Goal: Task Accomplishment & Management: Use online tool/utility

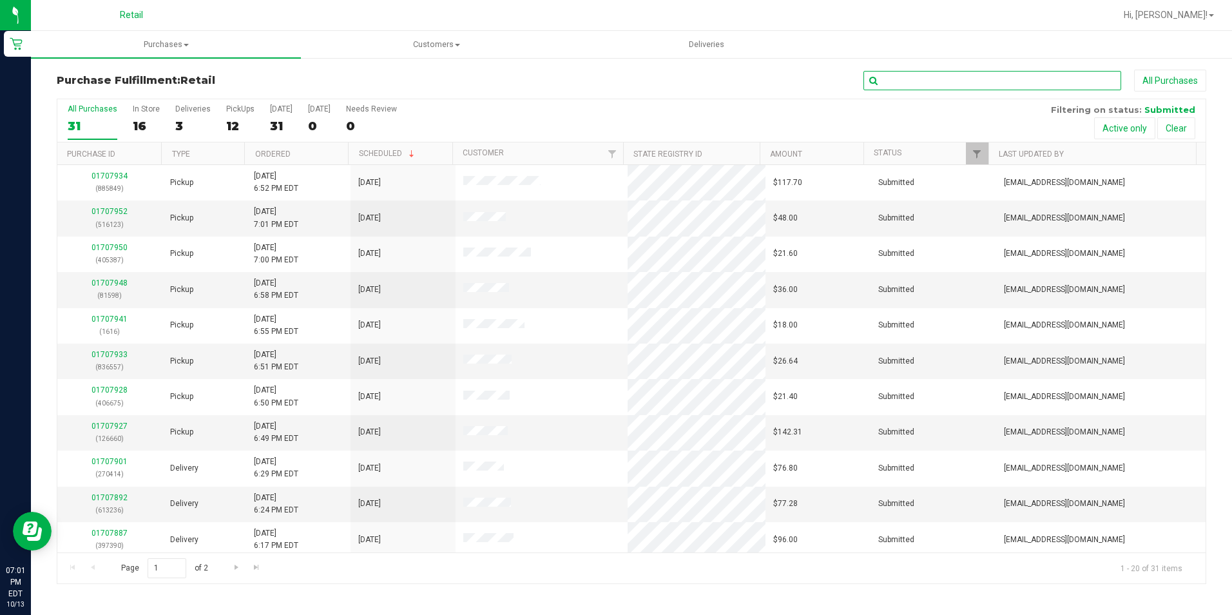
click at [924, 81] on input "text" at bounding box center [992, 80] width 258 height 19
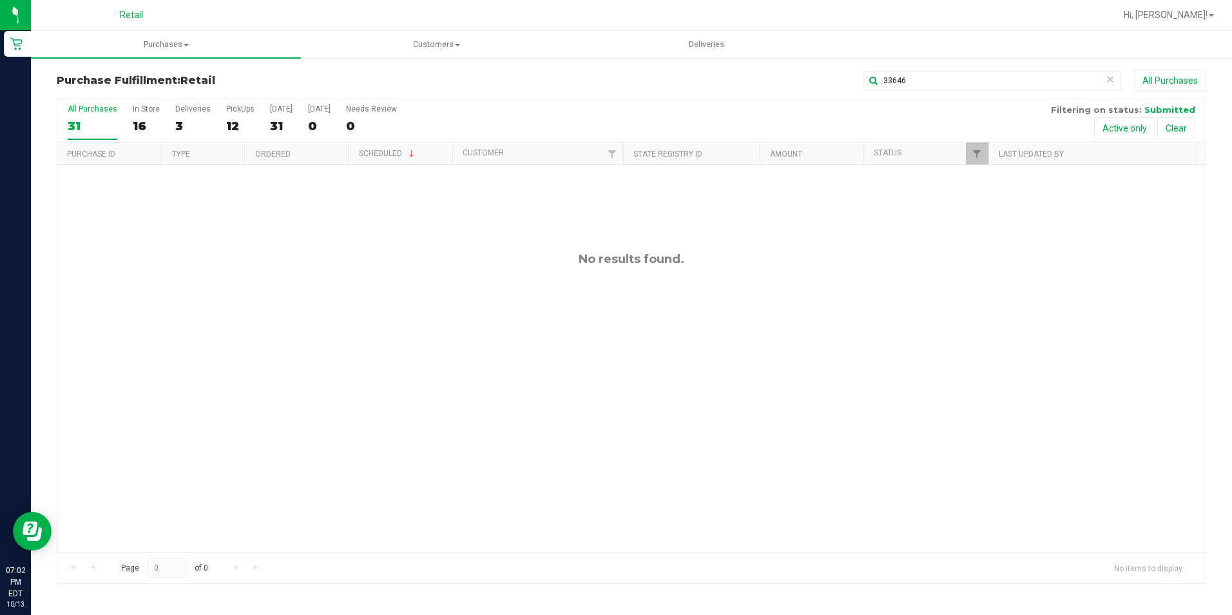
click at [966, 90] on div "33646 All Purchases" at bounding box center [823, 81] width 766 height 22
click at [961, 82] on input "33646" at bounding box center [992, 80] width 258 height 19
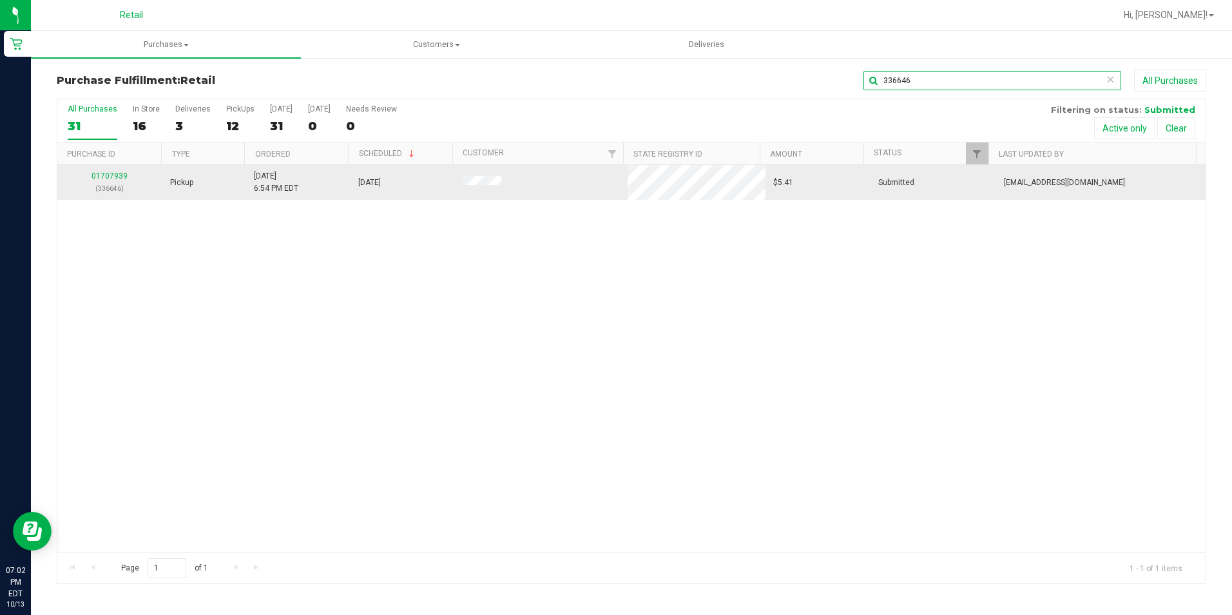
type input "336646"
click at [107, 169] on td "01707939 (336646)" at bounding box center [109, 182] width 105 height 35
click at [110, 169] on td "01707939 (336646)" at bounding box center [109, 182] width 105 height 35
click at [116, 172] on div "01707939 (336646)" at bounding box center [110, 182] width 90 height 24
click at [121, 175] on link "01707939" at bounding box center [109, 175] width 36 height 9
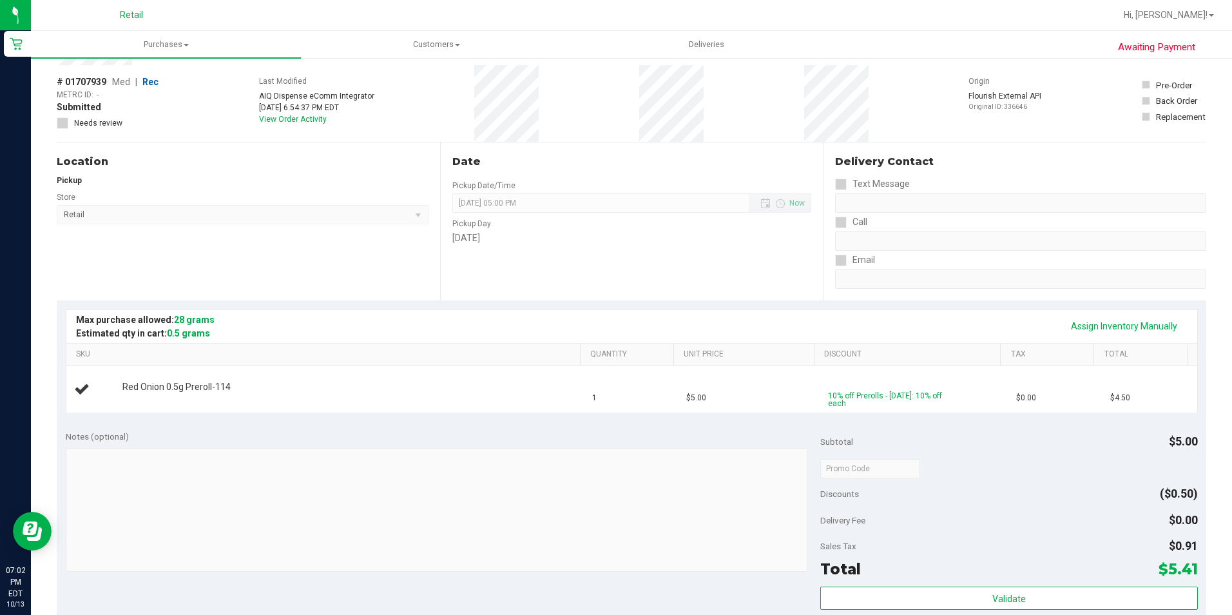
scroll to position [129, 0]
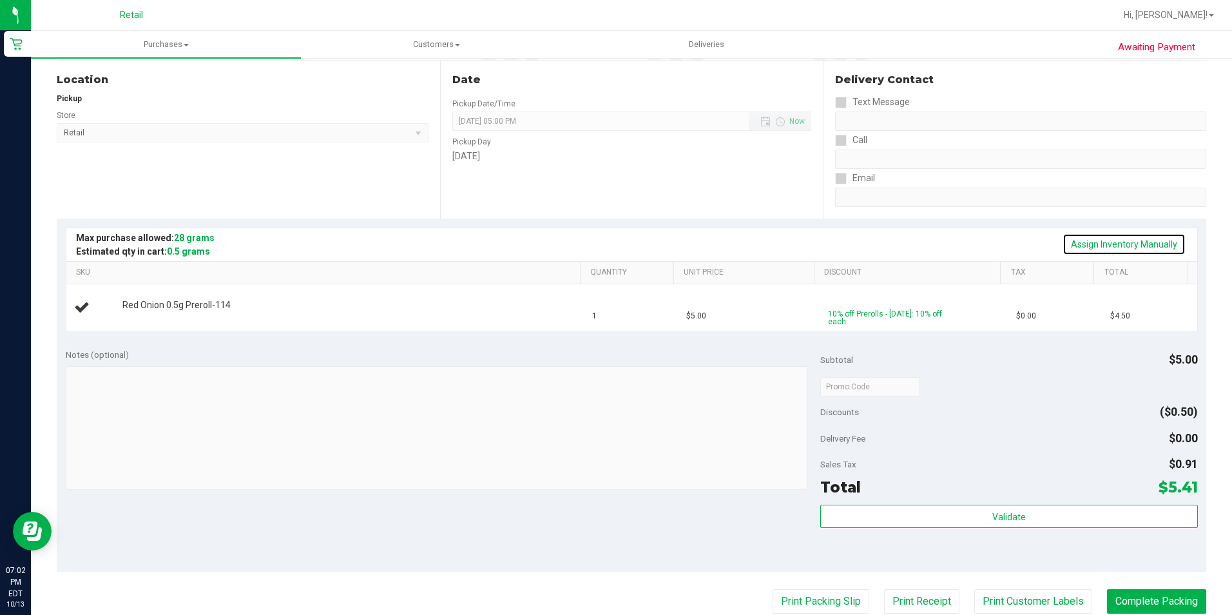
click at [1141, 249] on link "Assign Inventory Manually" at bounding box center [1123, 244] width 123 height 22
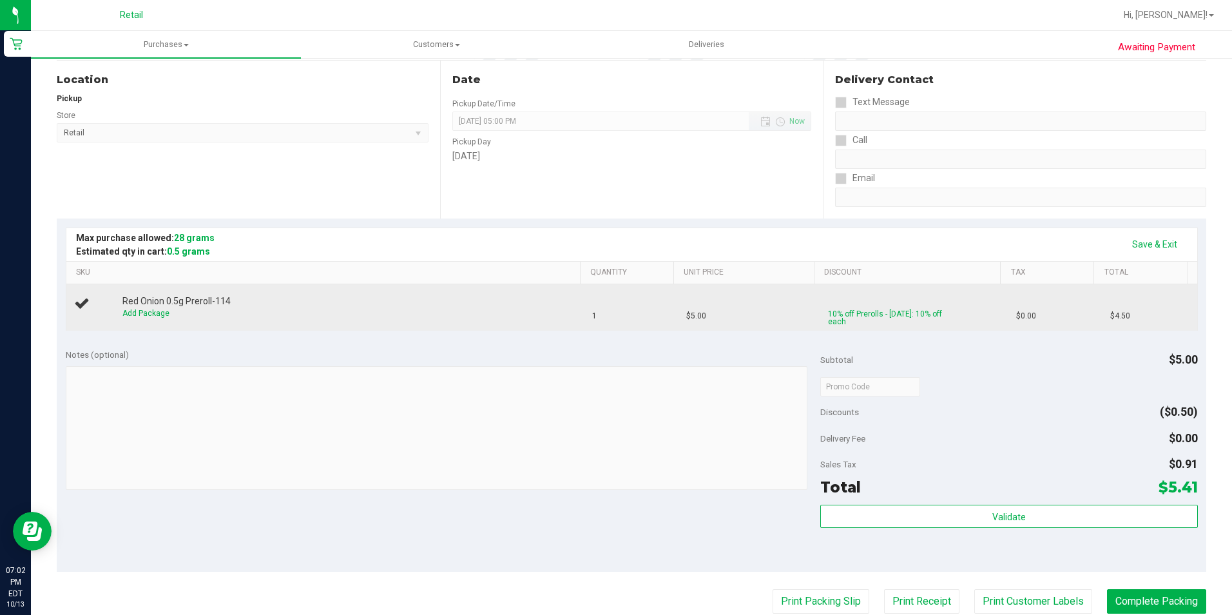
click at [146, 306] on span "Red Onion 0.5g Preroll-114" at bounding box center [176, 301] width 108 height 12
click at [146, 311] on link "Add Package" at bounding box center [145, 313] width 47 height 9
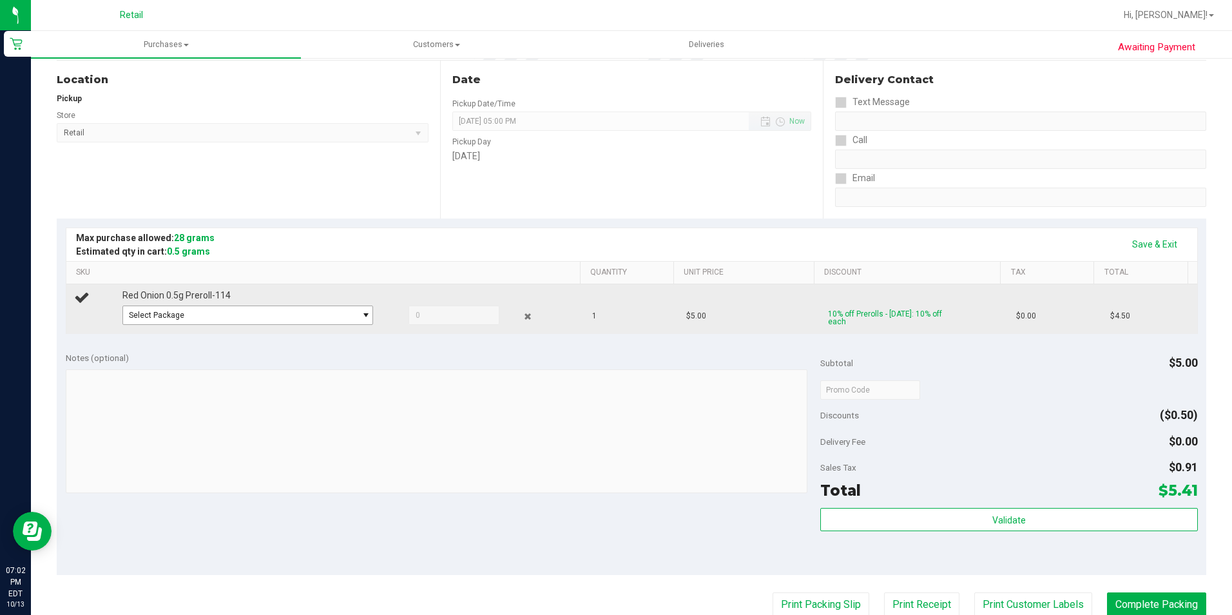
click at [165, 325] on div "Select Package 1A42A0300000002000034079 1A42A0300000002000034080" at bounding box center [348, 316] width 452 height 23
click at [168, 323] on span "Select Package" at bounding box center [239, 315] width 233 height 18
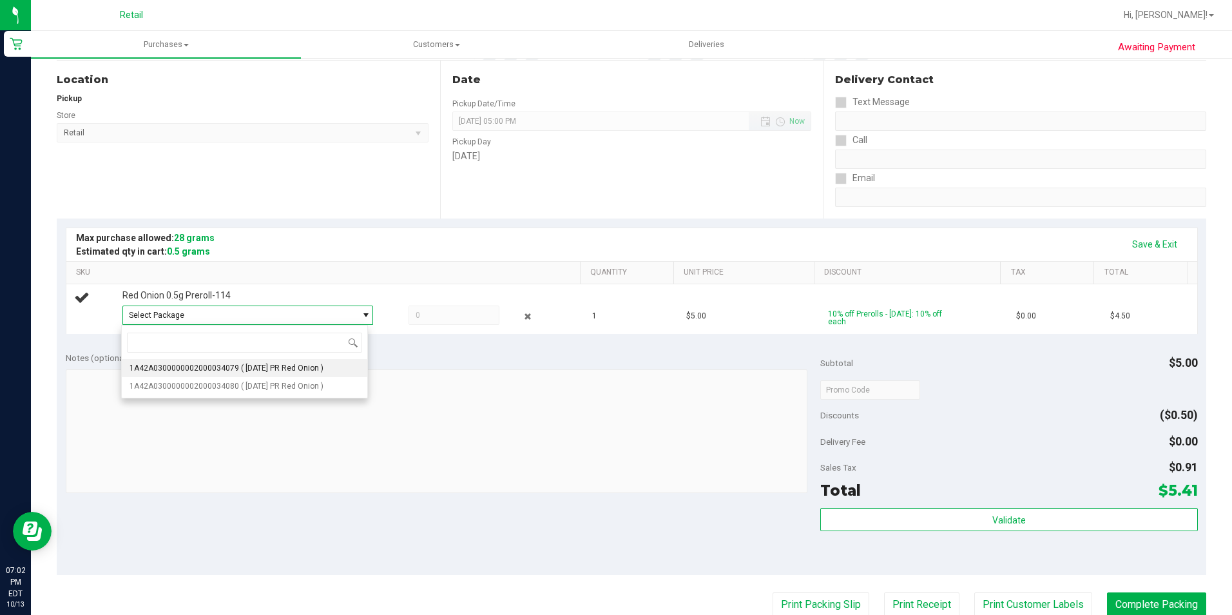
click at [210, 367] on span "1A42A0300000002000034079" at bounding box center [185, 367] width 110 height 9
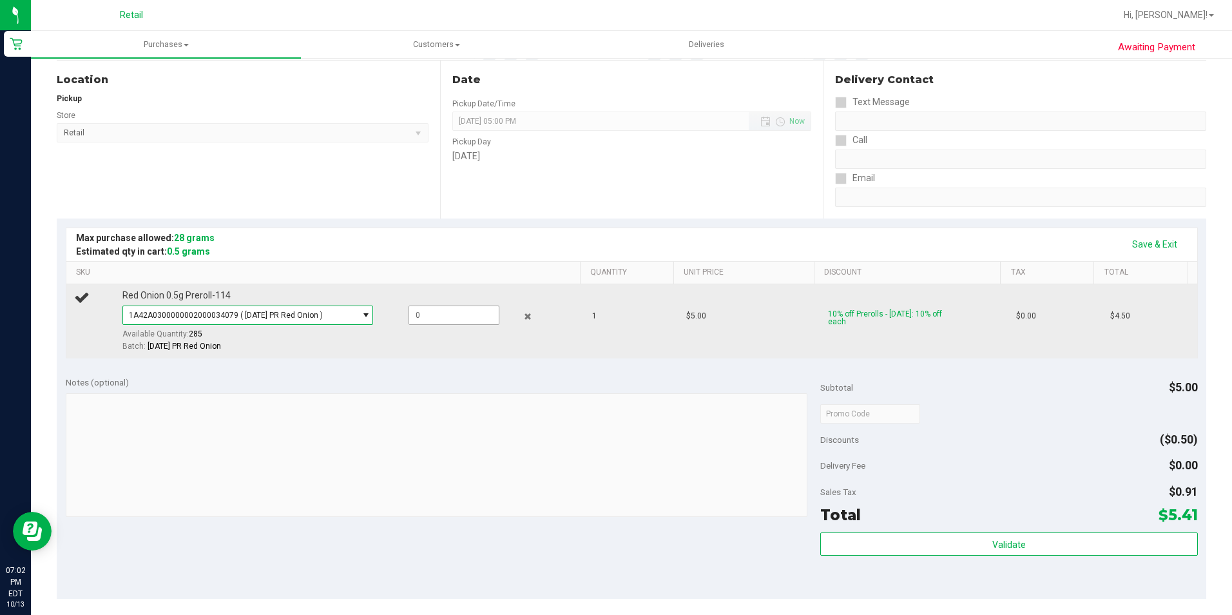
click at [427, 318] on span at bounding box center [453, 314] width 90 height 19
type input "1"
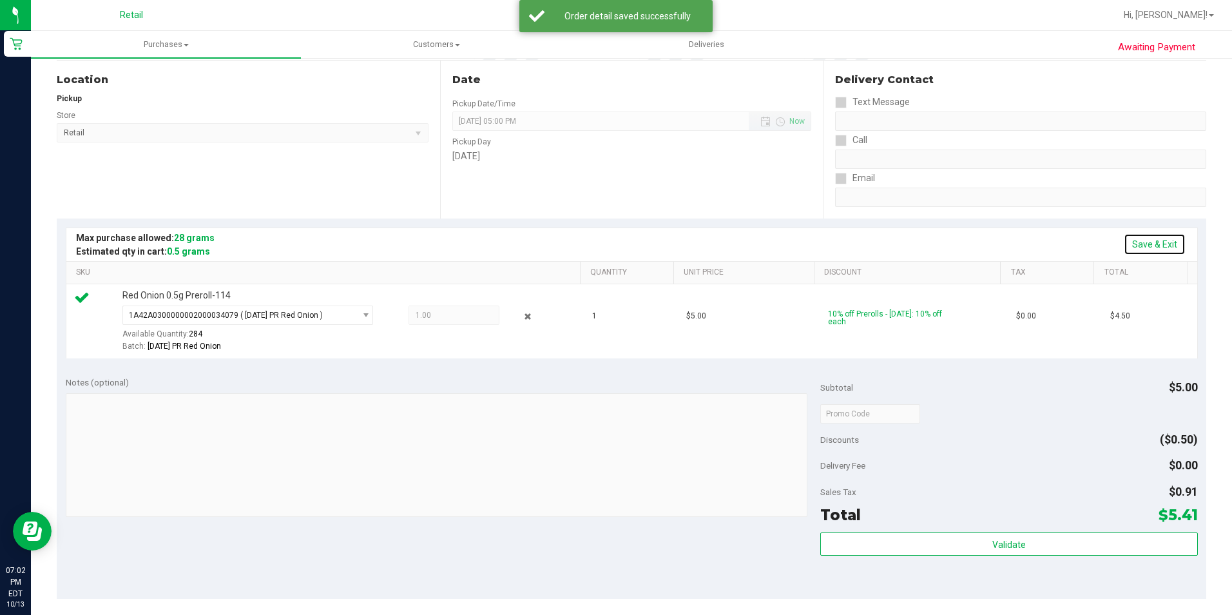
click at [1137, 247] on link "Save & Exit" at bounding box center [1155, 244] width 62 height 22
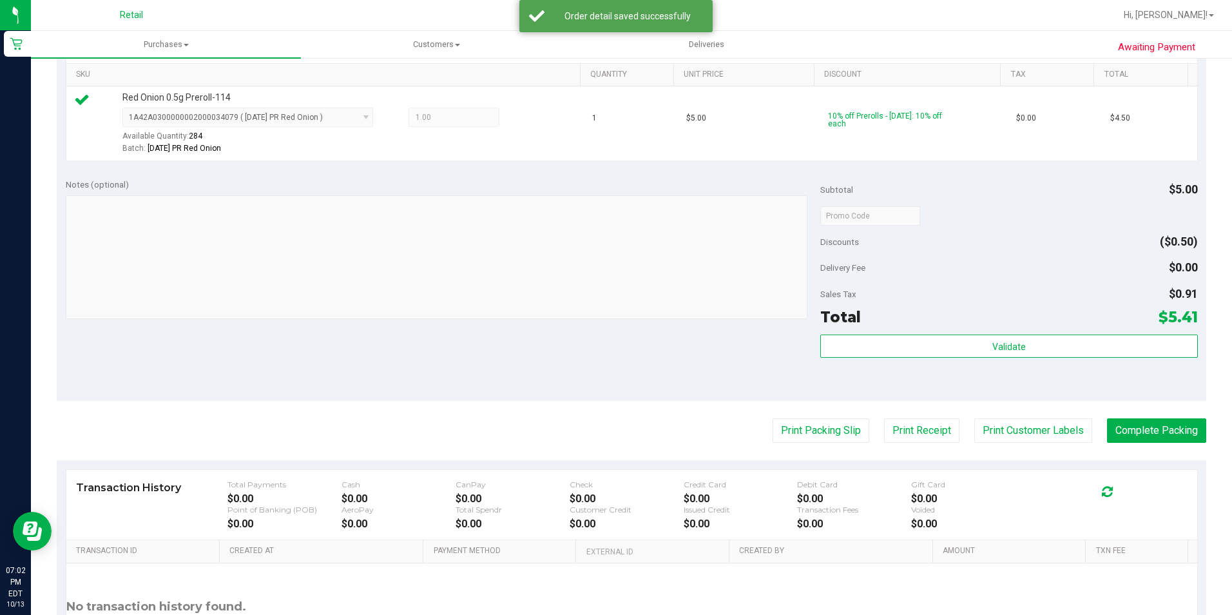
scroll to position [439, 0]
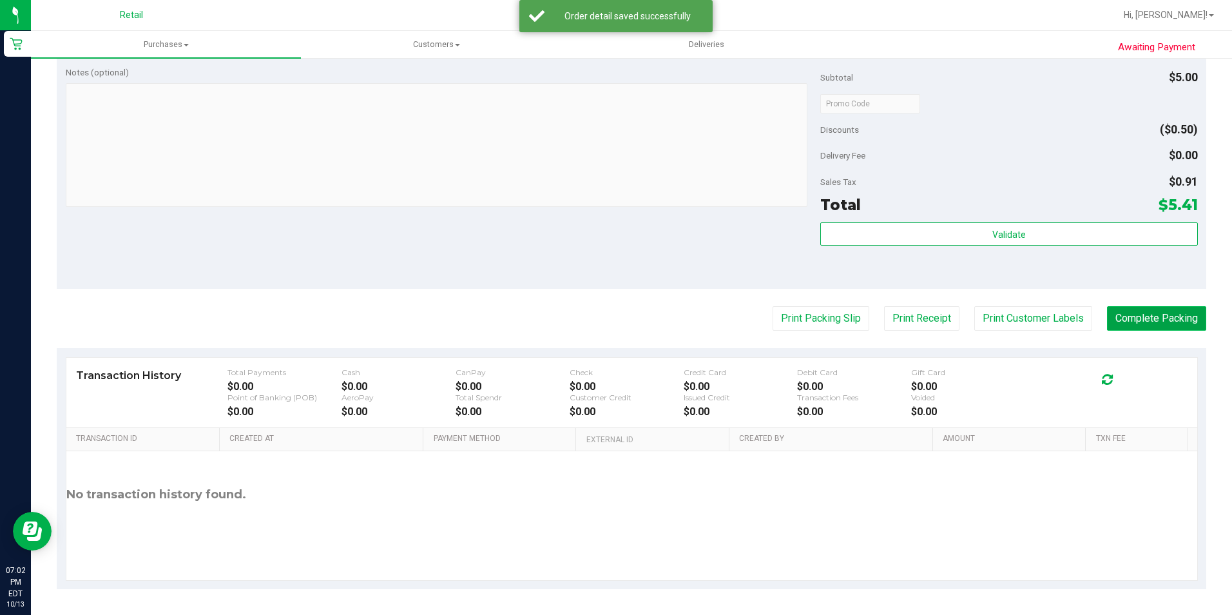
click at [1186, 316] on button "Complete Packing" at bounding box center [1156, 318] width 99 height 24
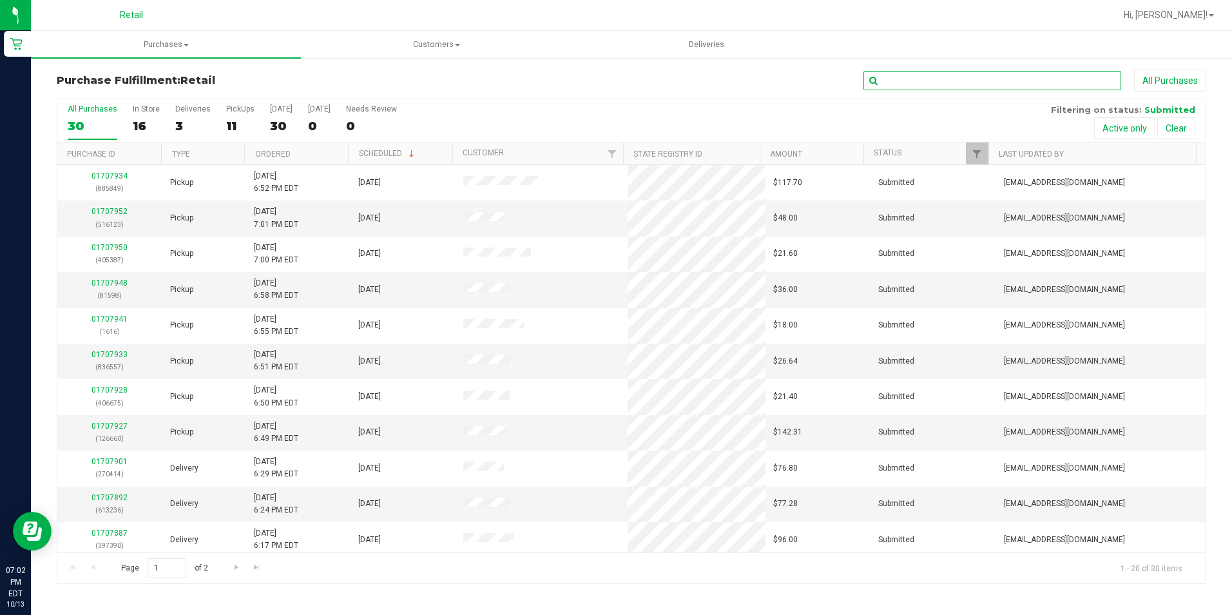
click at [963, 84] on input "text" at bounding box center [992, 80] width 258 height 19
type input "885849"
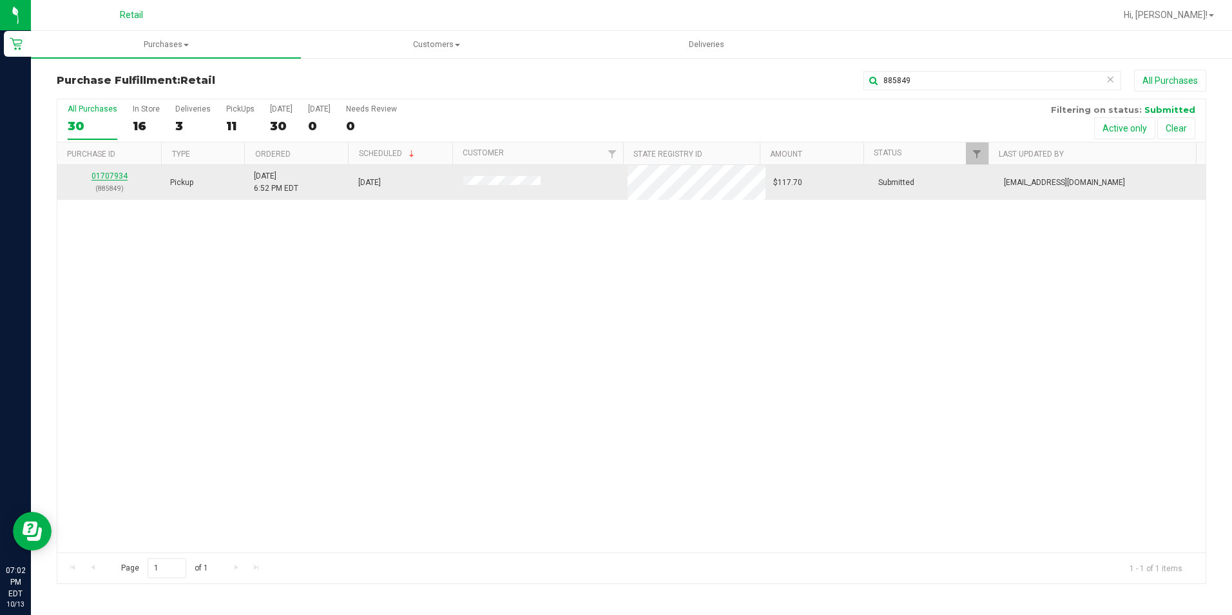
click at [123, 171] on link "01707934" at bounding box center [109, 175] width 36 height 9
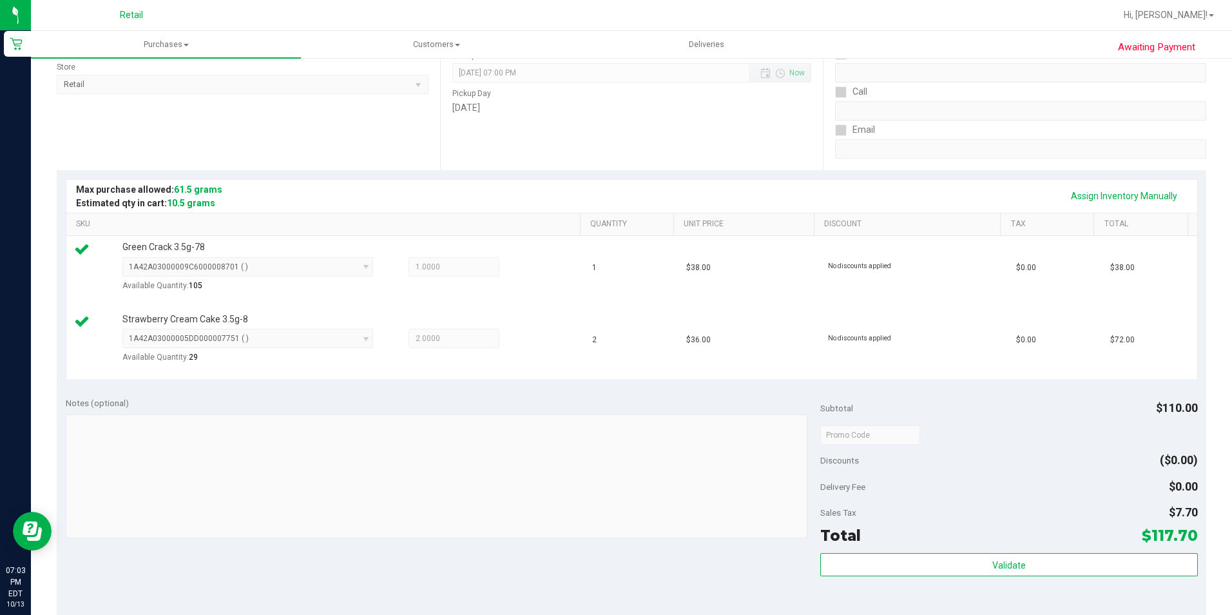
scroll to position [387, 0]
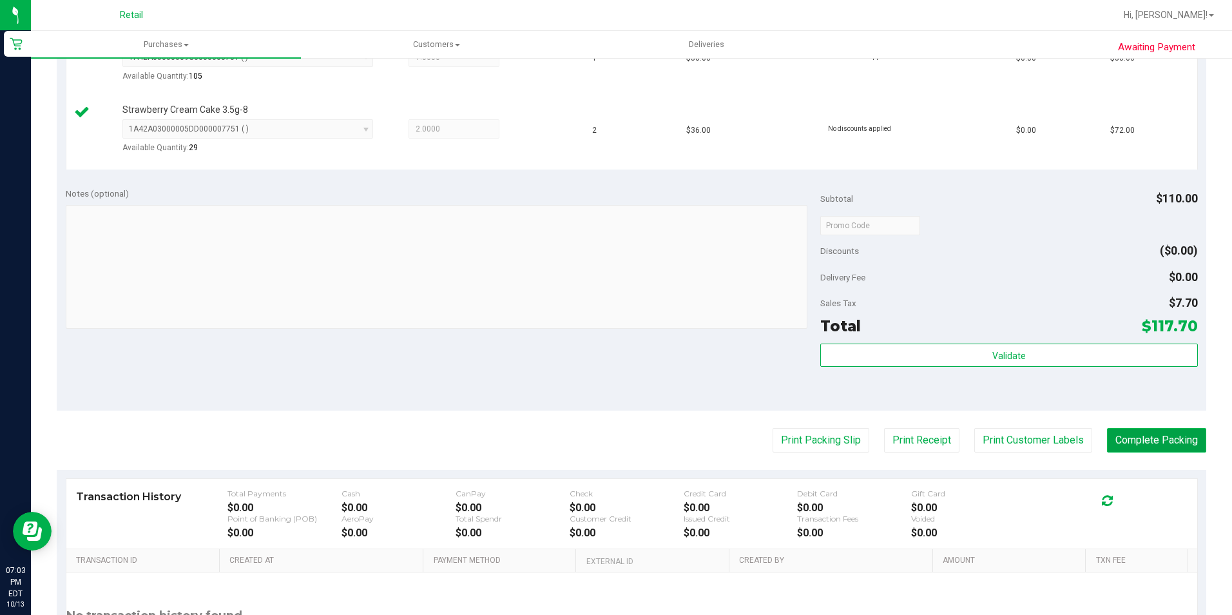
click at [1155, 445] on button "Complete Packing" at bounding box center [1156, 440] width 99 height 24
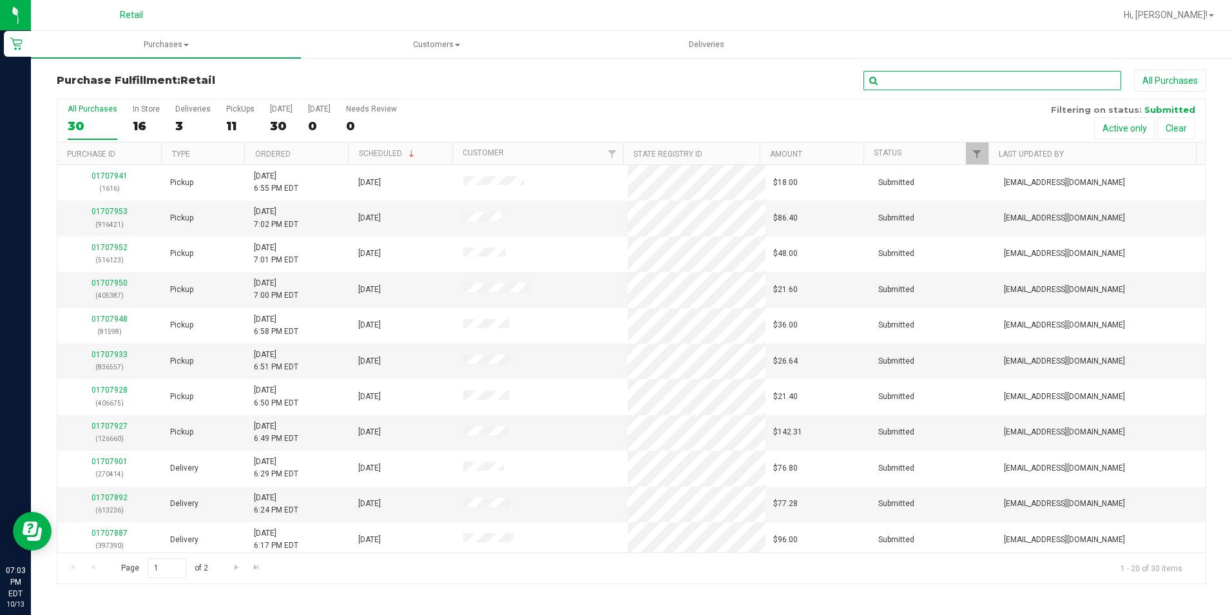
click at [1037, 73] on input "text" at bounding box center [992, 80] width 258 height 19
type input "910843"
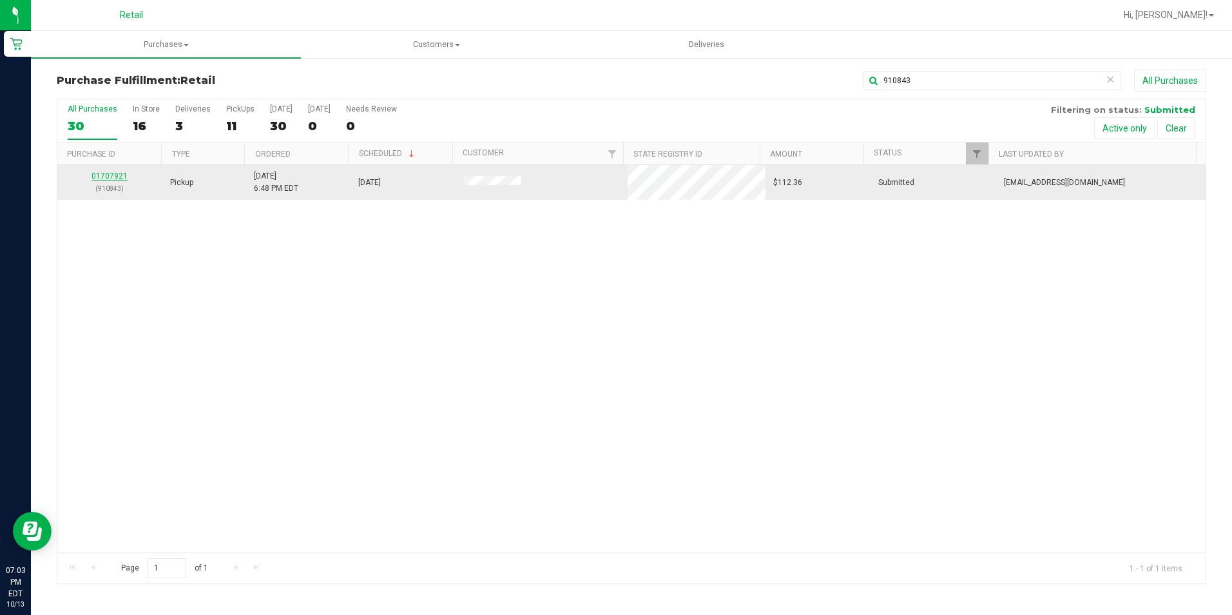
click at [124, 178] on link "01707921" at bounding box center [109, 175] width 36 height 9
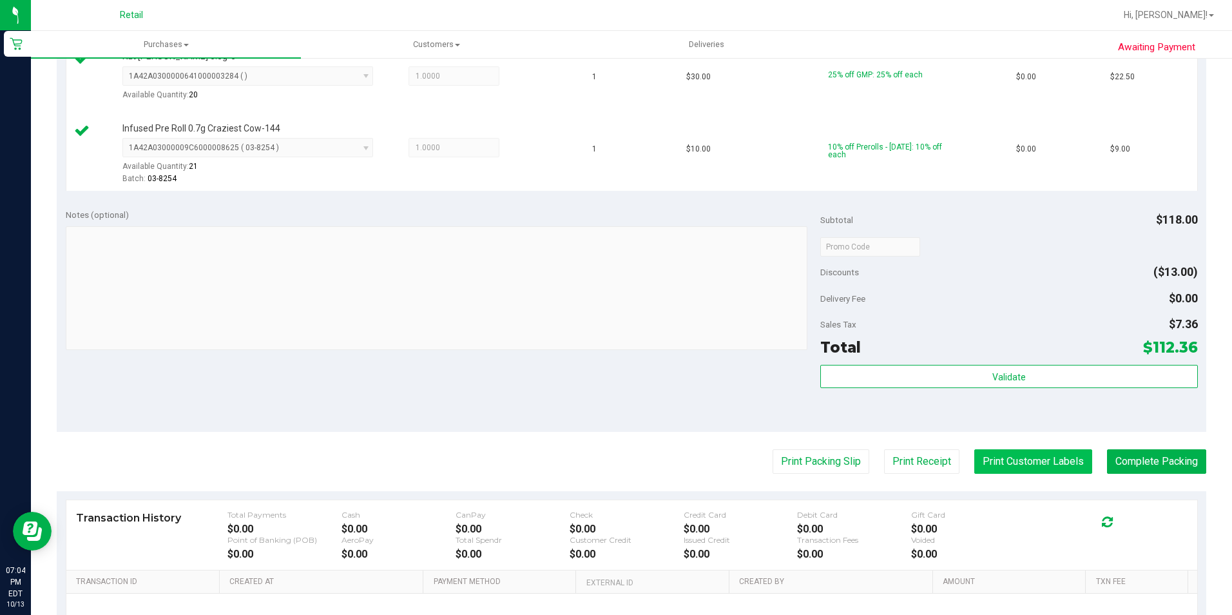
scroll to position [515, 0]
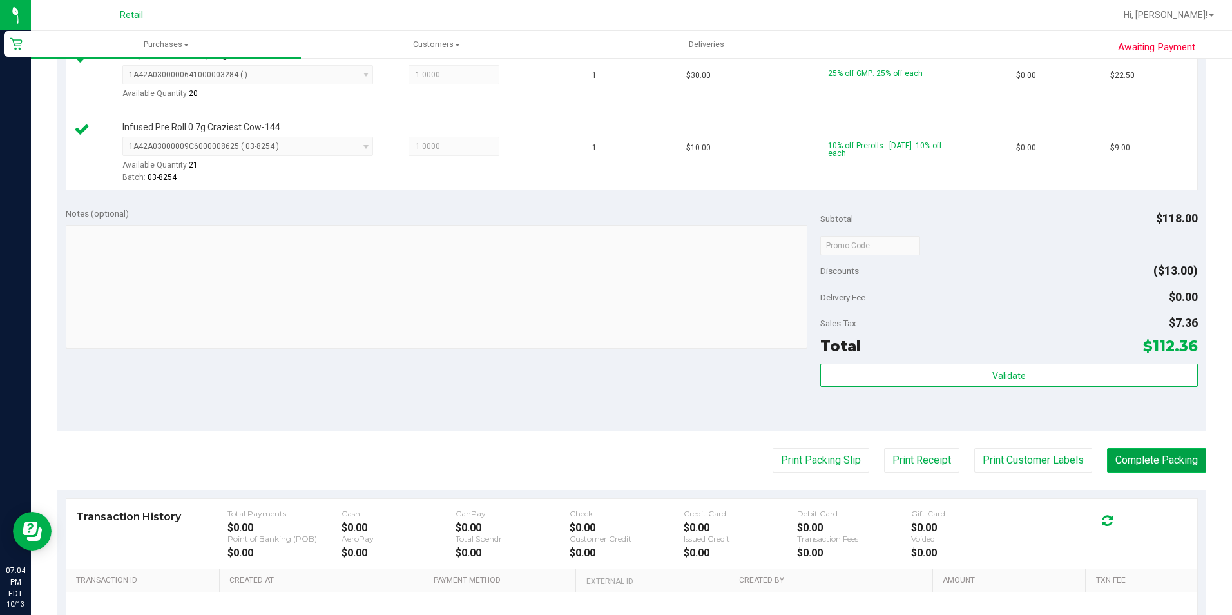
click at [1160, 469] on button "Complete Packing" at bounding box center [1156, 460] width 99 height 24
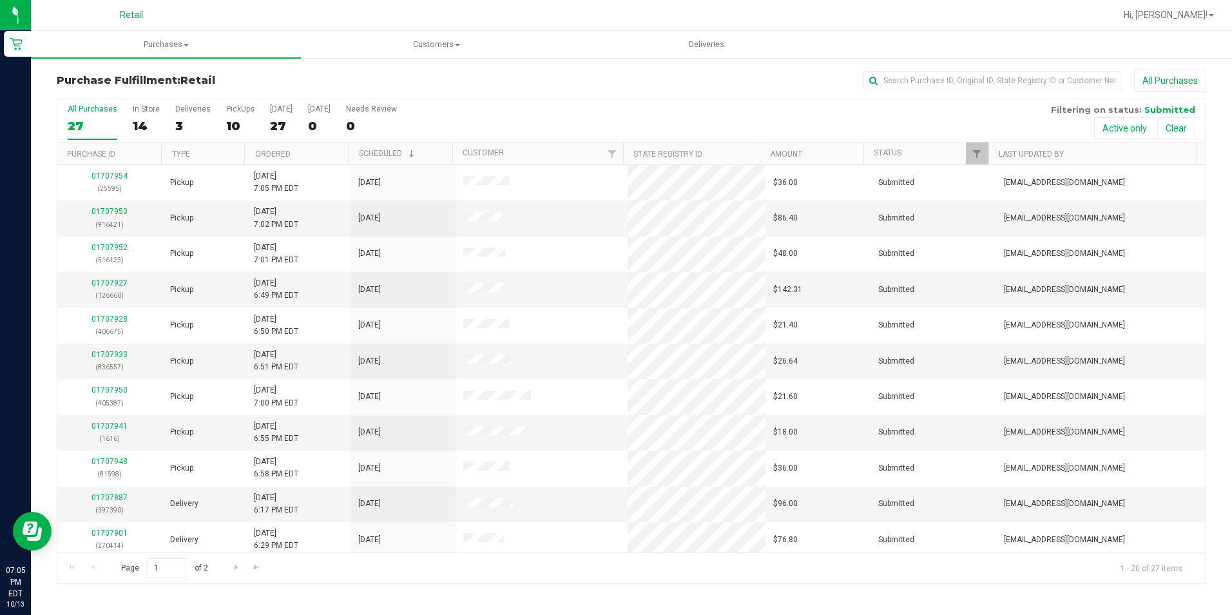
click at [876, 108] on div "All Purchases 27 In Store 14 Deliveries 3 PickUps 10 [DATE] 27 [DATE] 0 Needs R…" at bounding box center [631, 104] width 1148 height 10
click at [882, 78] on input "text" at bounding box center [992, 80] width 258 height 19
click at [239, 111] on div "PickUps" at bounding box center [240, 108] width 28 height 9
click at [0, 0] on input "PickUps 10" at bounding box center [0, 0] width 0 height 0
click at [226, 127] on div "13" at bounding box center [240, 126] width 28 height 15
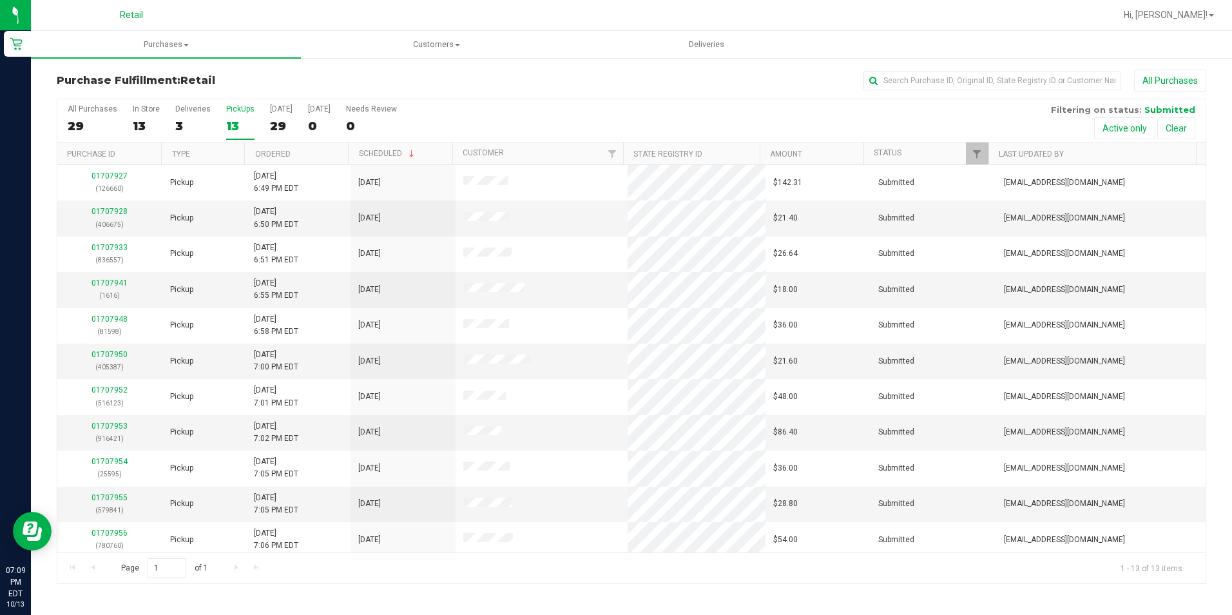
click at [0, 0] on input "PickUps 13" at bounding box center [0, 0] width 0 height 0
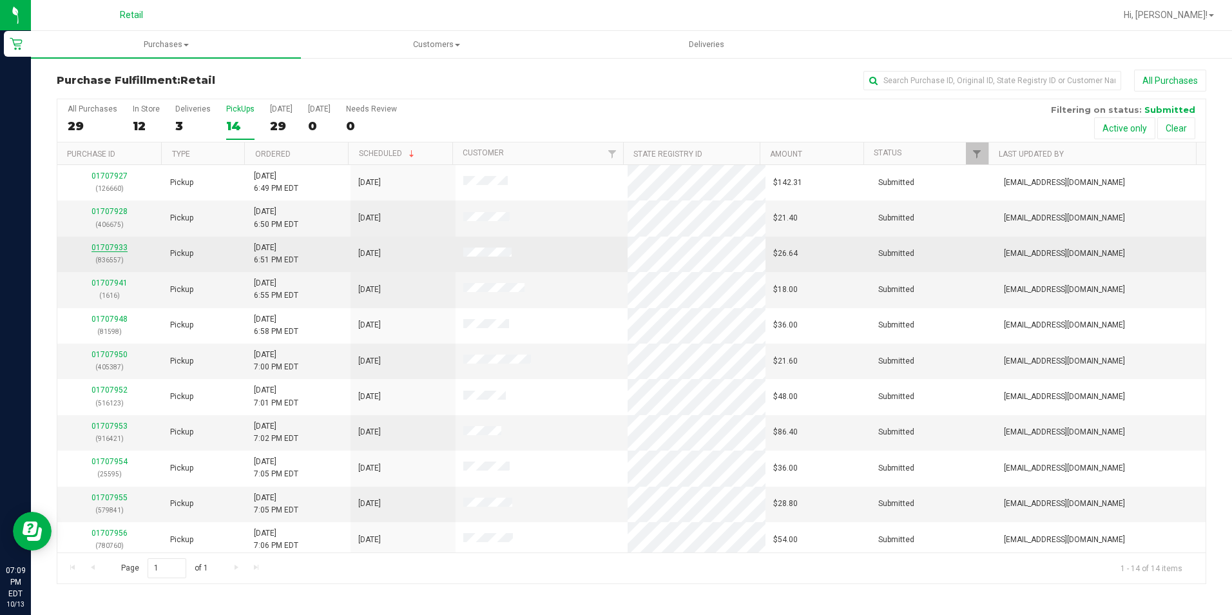
click at [98, 245] on link "01707933" at bounding box center [109, 247] width 36 height 9
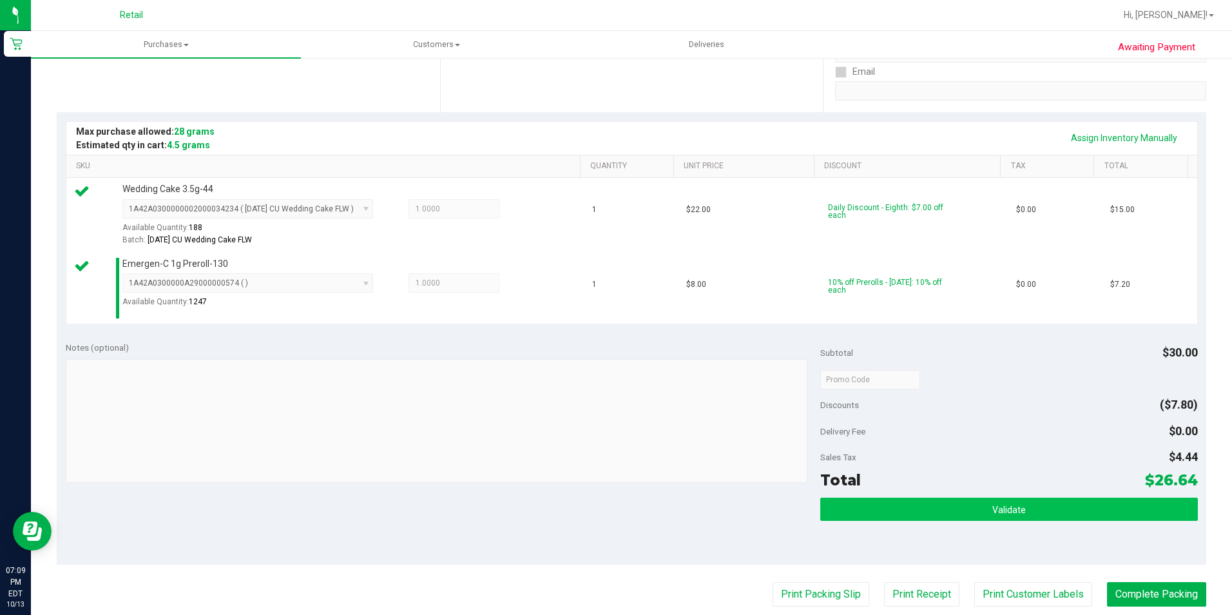
scroll to position [258, 0]
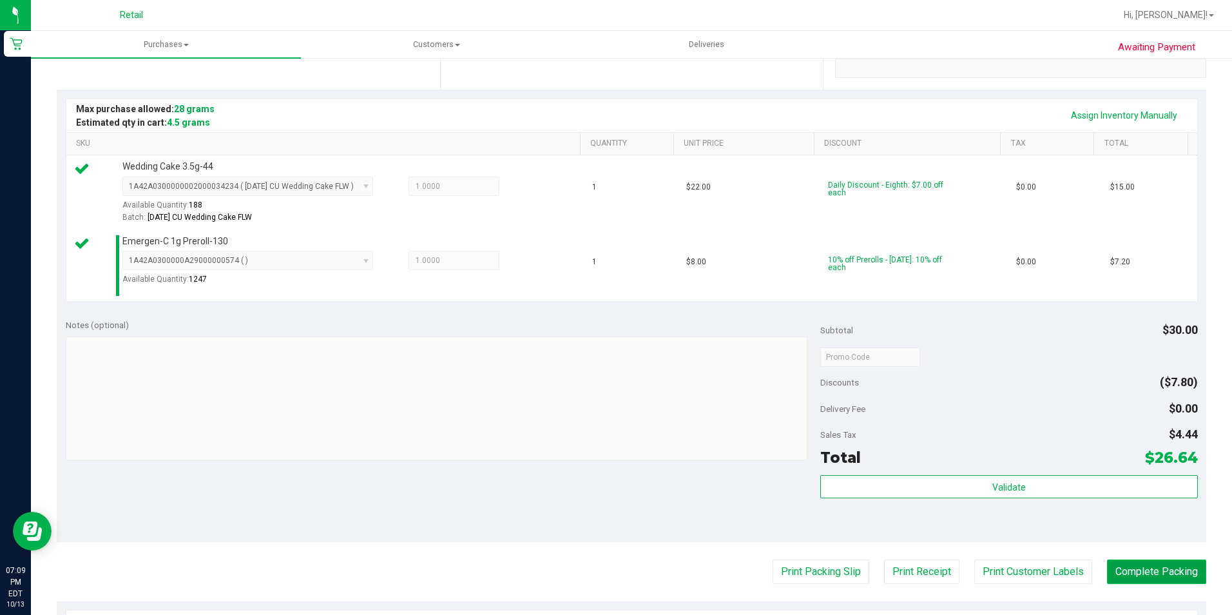
click at [1150, 571] on button "Complete Packing" at bounding box center [1156, 571] width 99 height 24
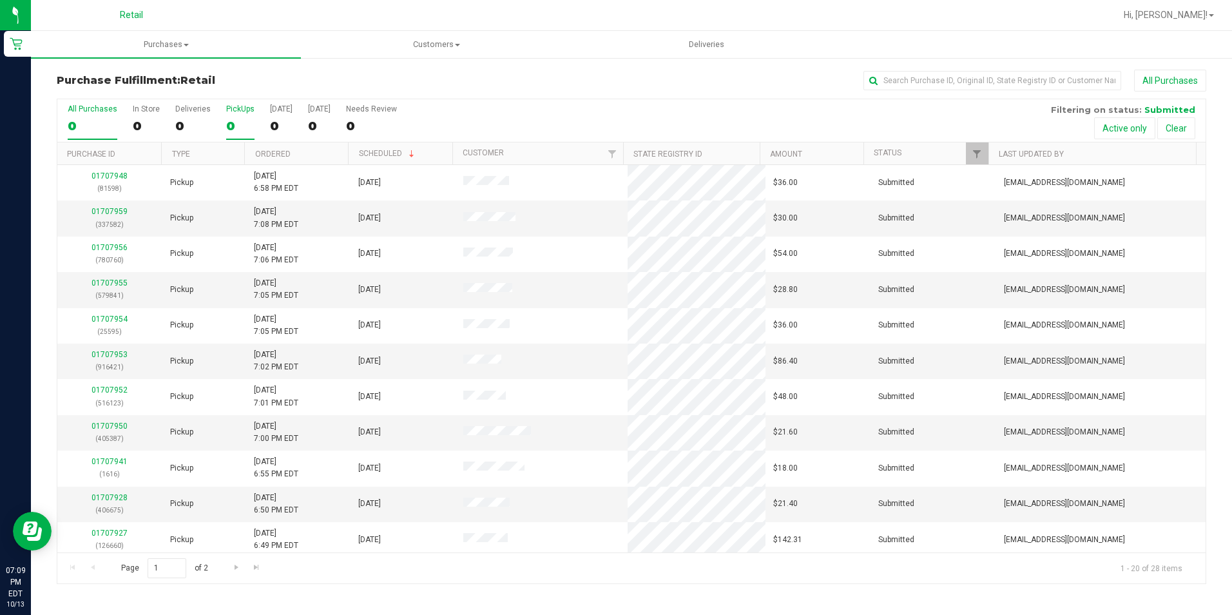
click at [226, 127] on div "0" at bounding box center [240, 126] width 28 height 15
click at [0, 0] on input "PickUps 0" at bounding box center [0, 0] width 0 height 0
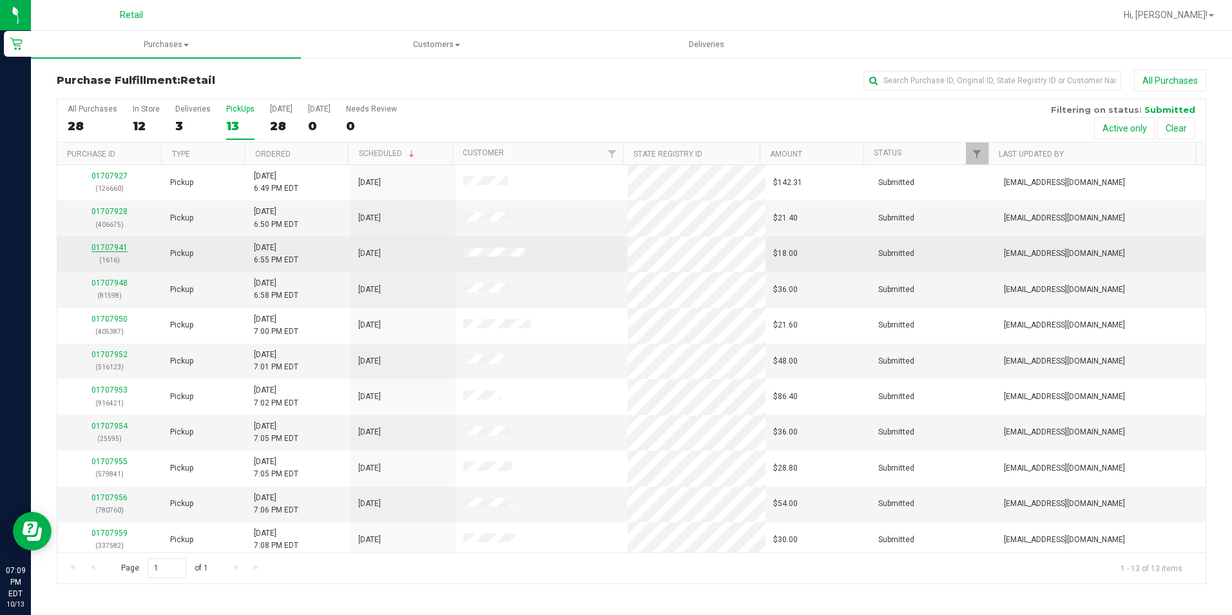
click at [118, 247] on link "01707941" at bounding box center [109, 247] width 36 height 9
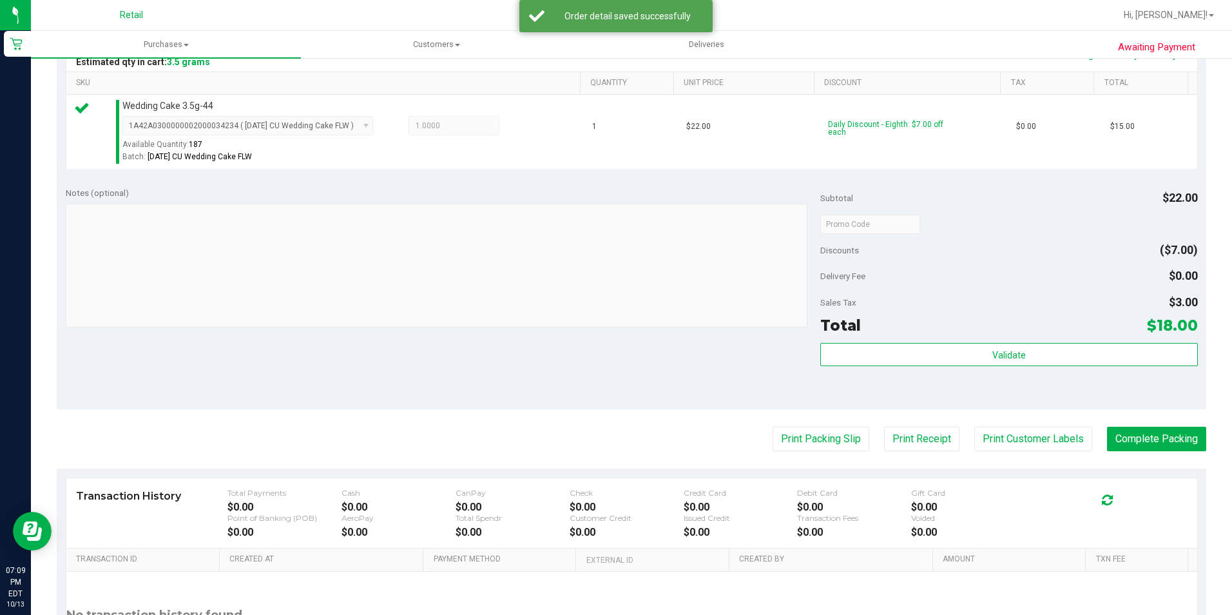
scroll to position [322, 0]
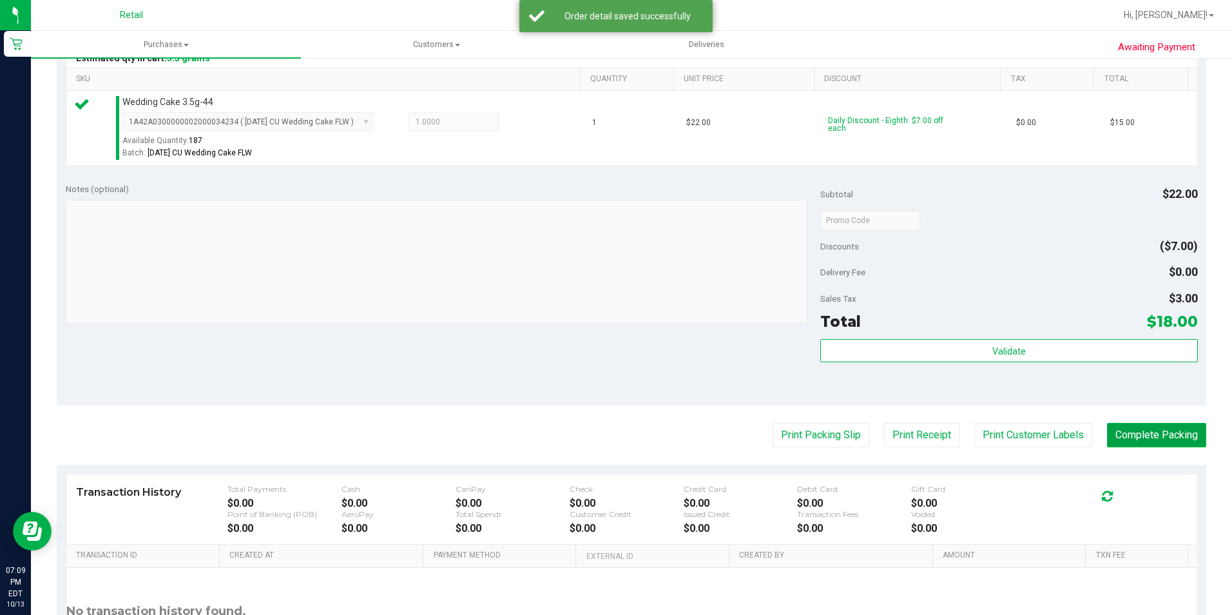
click at [1152, 436] on button "Complete Packing" at bounding box center [1156, 435] width 99 height 24
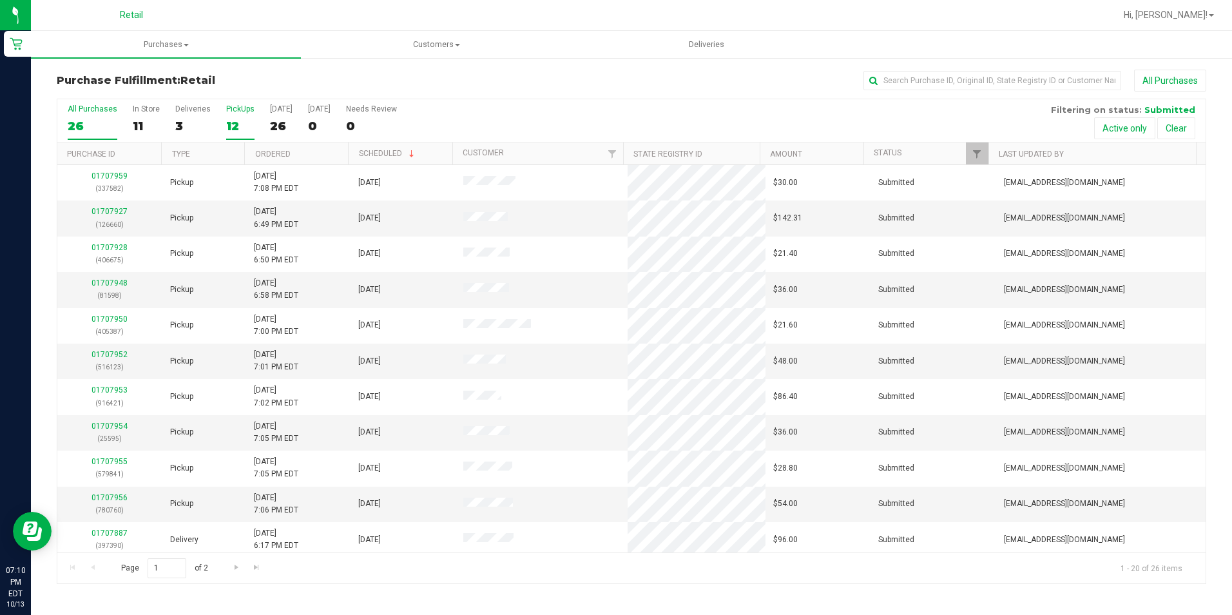
click at [226, 132] on div "12" at bounding box center [240, 126] width 28 height 15
click at [0, 0] on input "PickUps 12" at bounding box center [0, 0] width 0 height 0
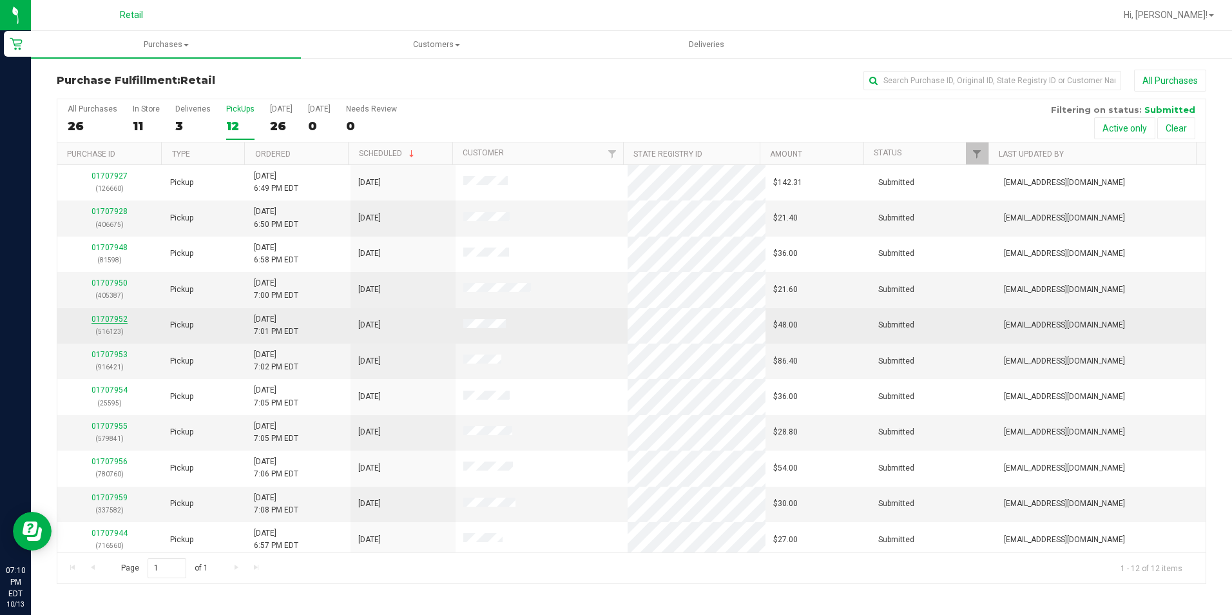
click at [118, 316] on link "01707952" at bounding box center [109, 318] width 36 height 9
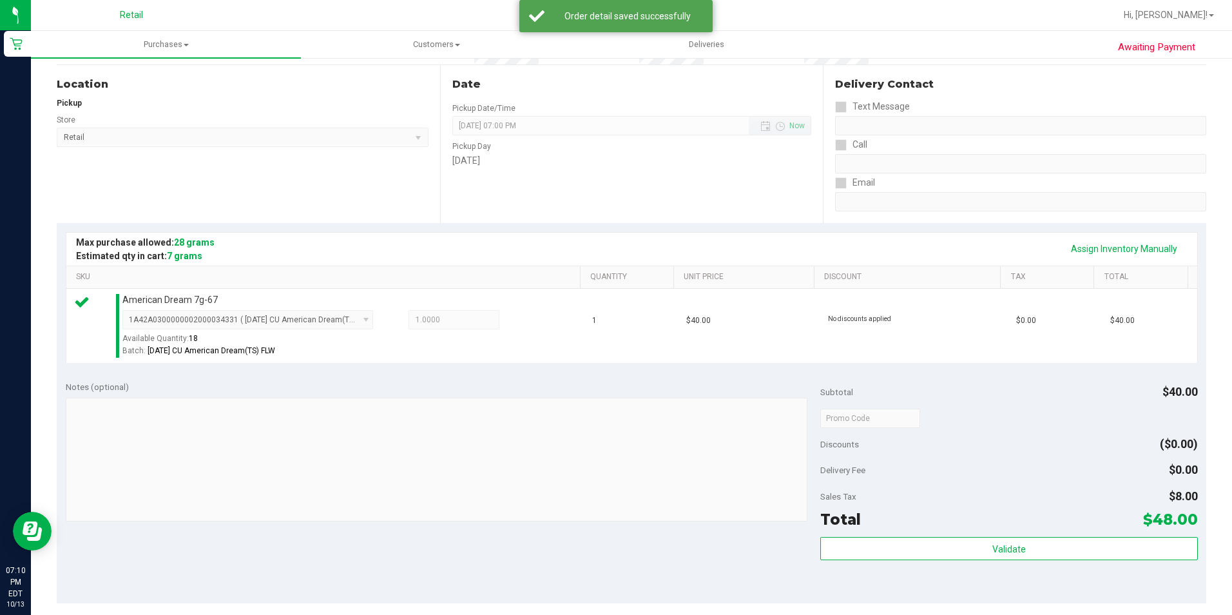
scroll to position [193, 0]
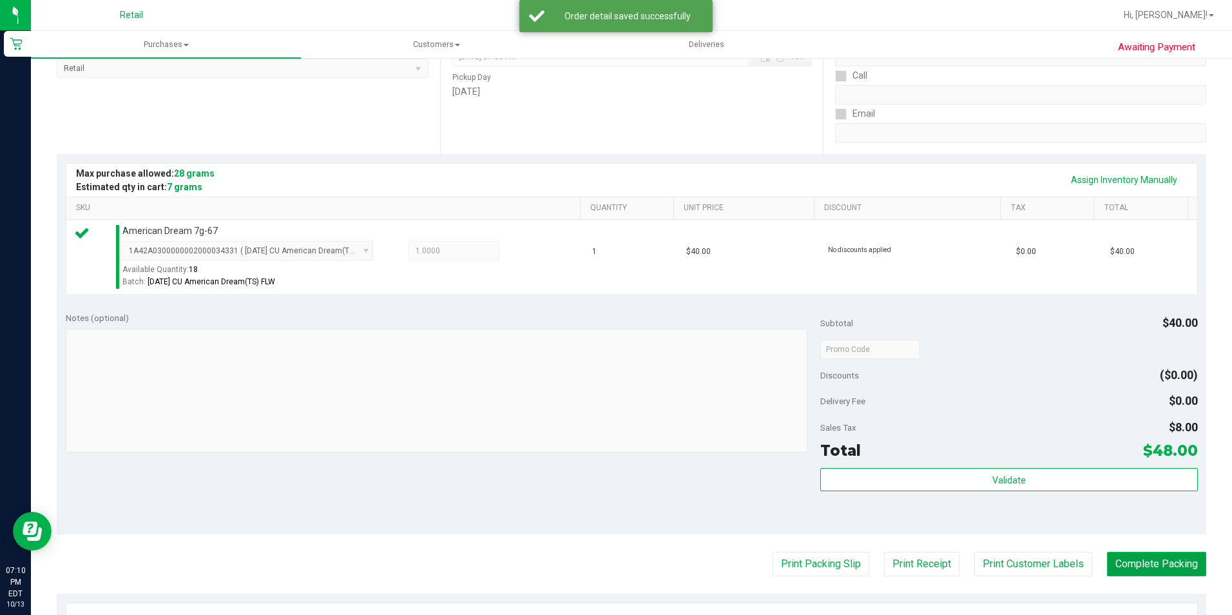
click at [1182, 561] on button "Complete Packing" at bounding box center [1156, 564] width 99 height 24
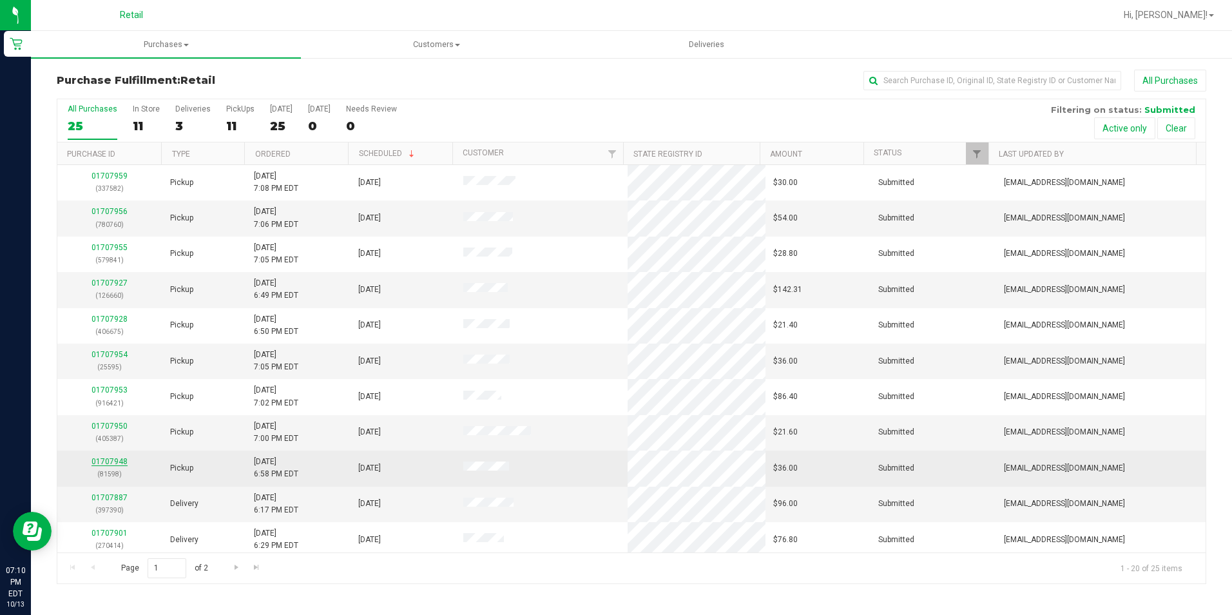
click at [119, 457] on link "01707948" at bounding box center [109, 461] width 36 height 9
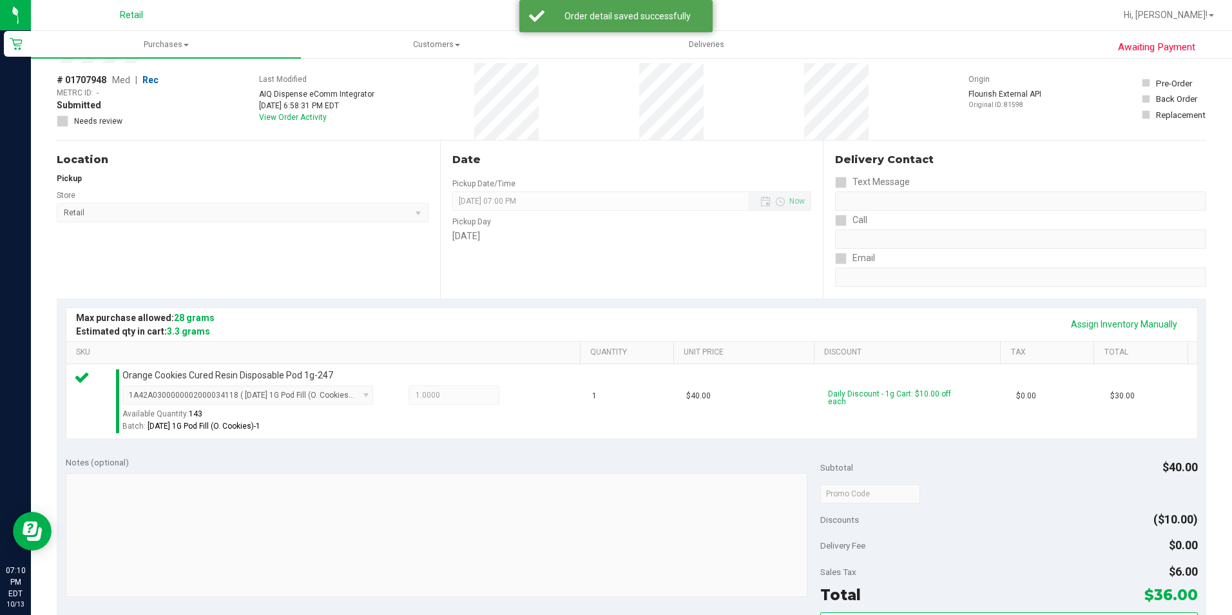
scroll to position [193, 0]
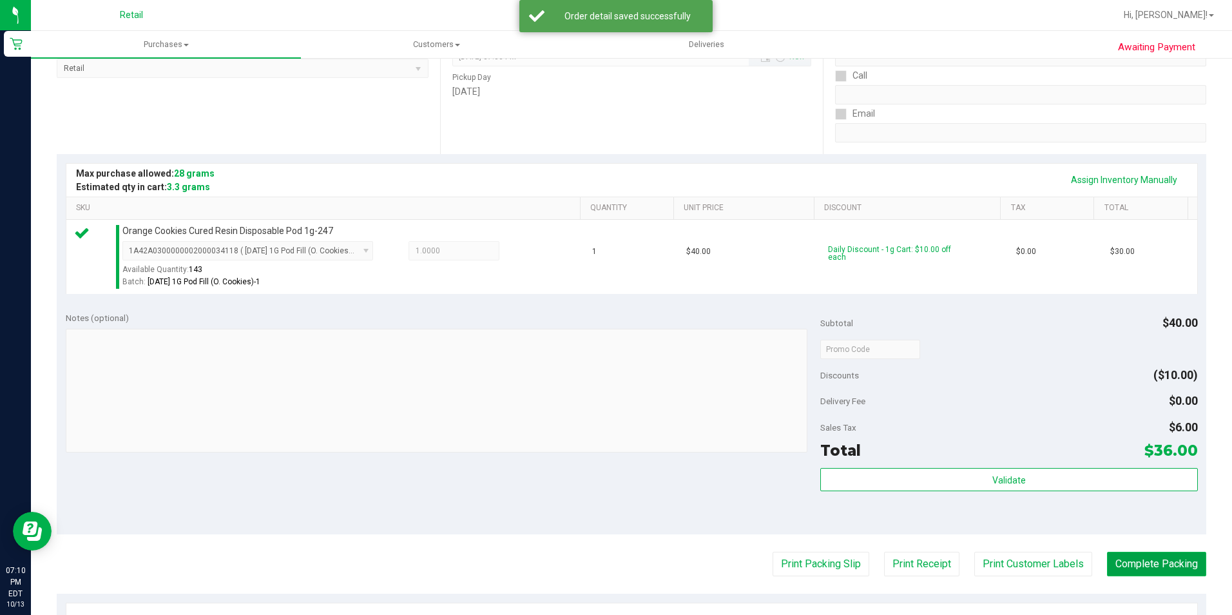
click at [1145, 557] on button "Complete Packing" at bounding box center [1156, 564] width 99 height 24
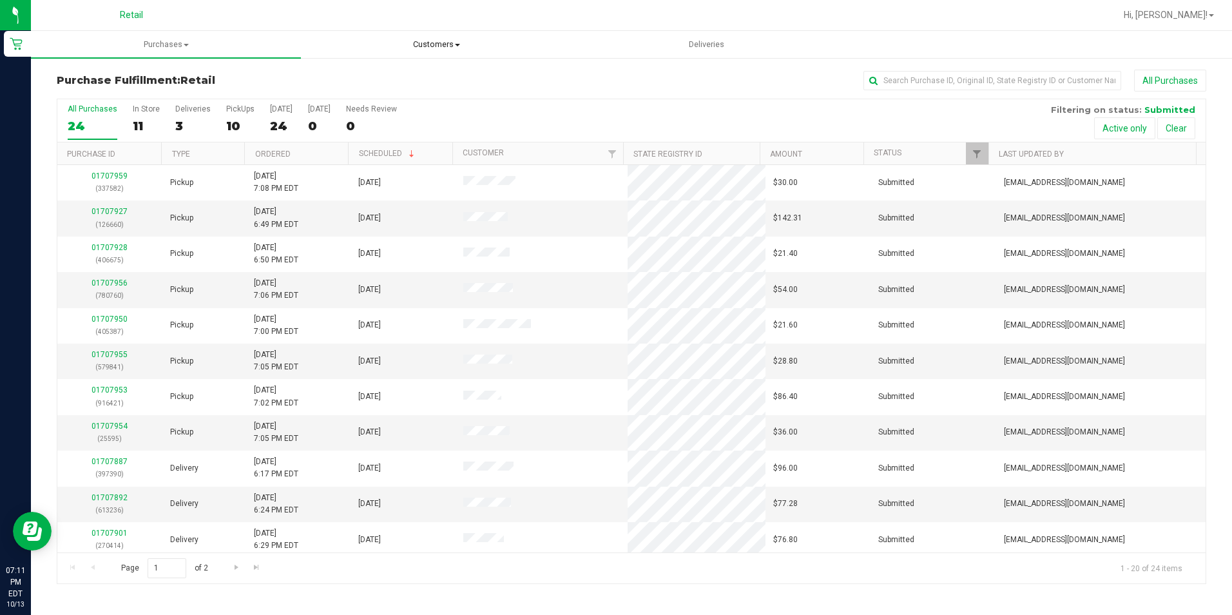
drag, startPoint x: 419, startPoint y: 41, endPoint x: 404, endPoint y: 72, distance: 34.0
click at [419, 41] on span "Customers" at bounding box center [436, 45] width 269 height 12
click at [395, 82] on li "All customers" at bounding box center [436, 77] width 270 height 15
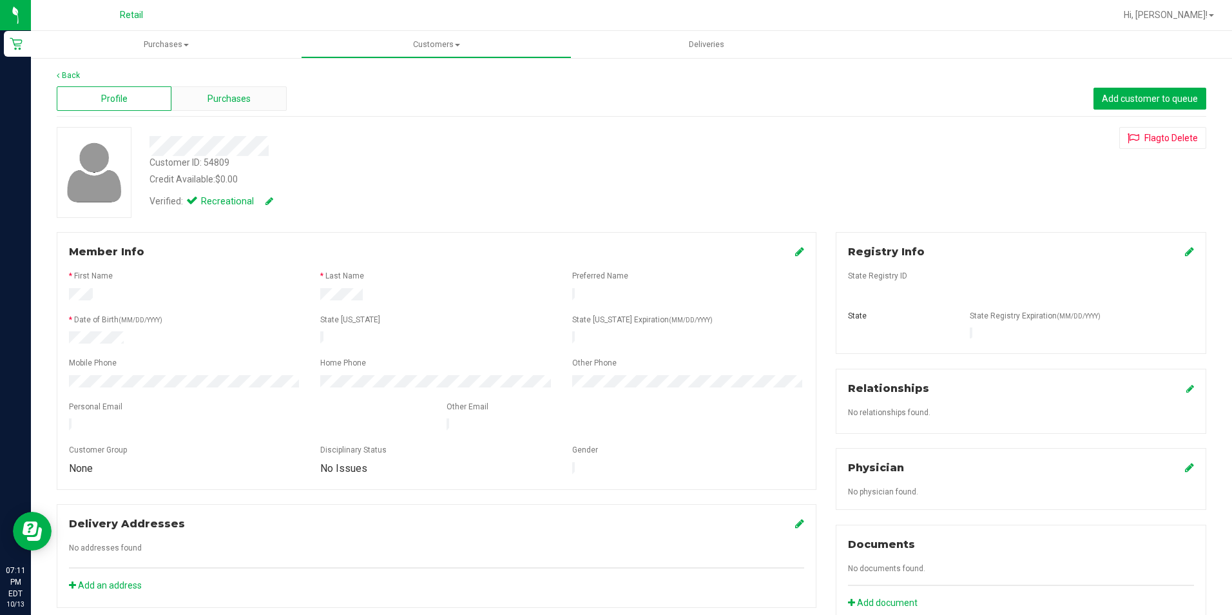
click at [247, 104] on span "Purchases" at bounding box center [228, 99] width 43 height 14
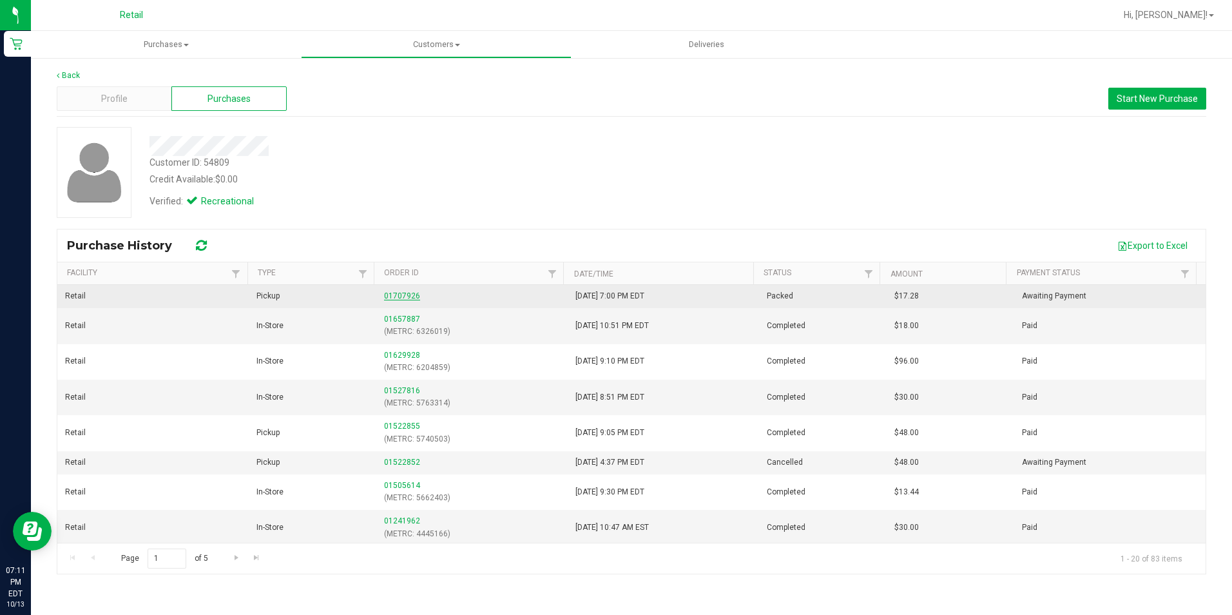
click at [393, 295] on link "01707926" at bounding box center [402, 295] width 36 height 9
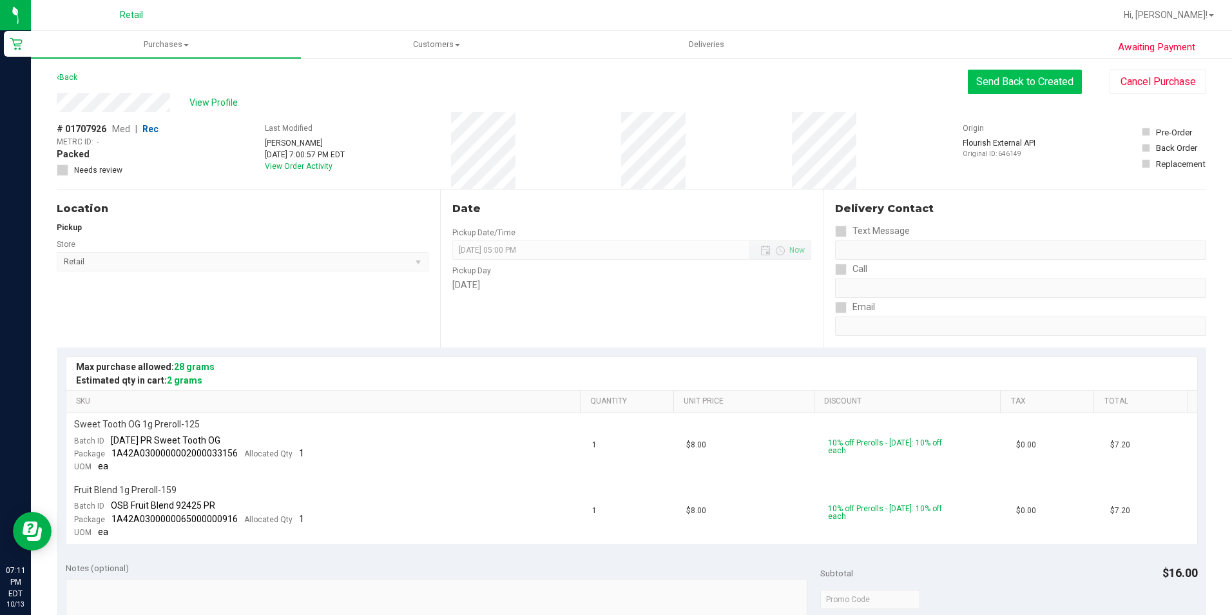
click at [1029, 73] on button "Send Back to Created" at bounding box center [1025, 82] width 114 height 24
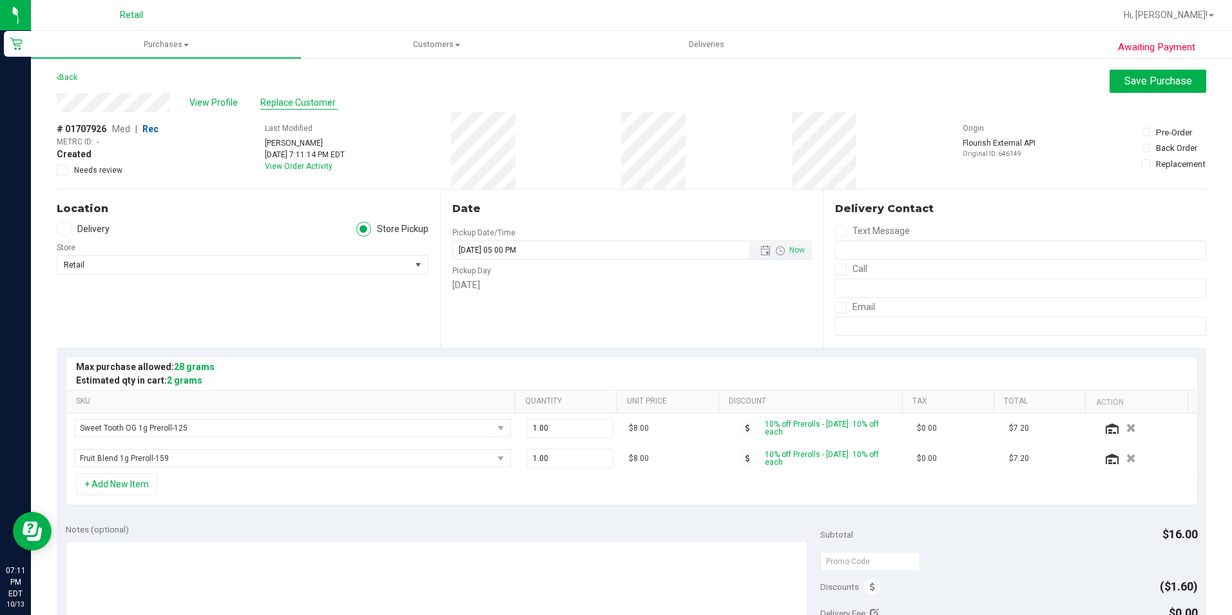
click at [300, 101] on span "Replace Customer" at bounding box center [298, 103] width 77 height 14
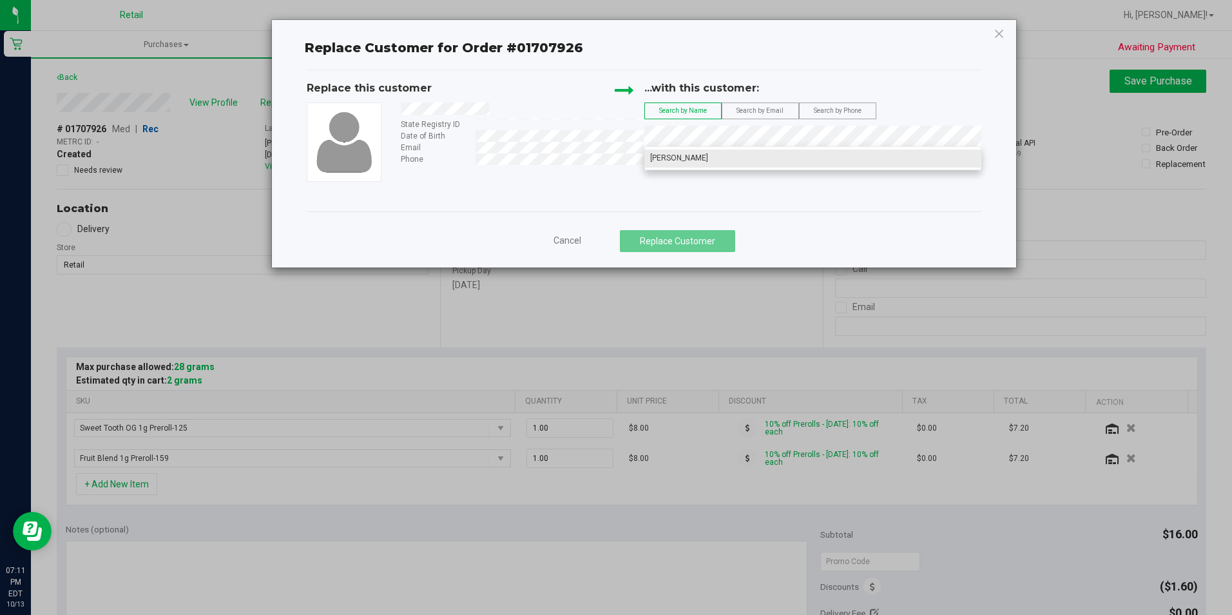
click at [696, 163] on span "[PERSON_NAME]" at bounding box center [679, 158] width 58 height 11
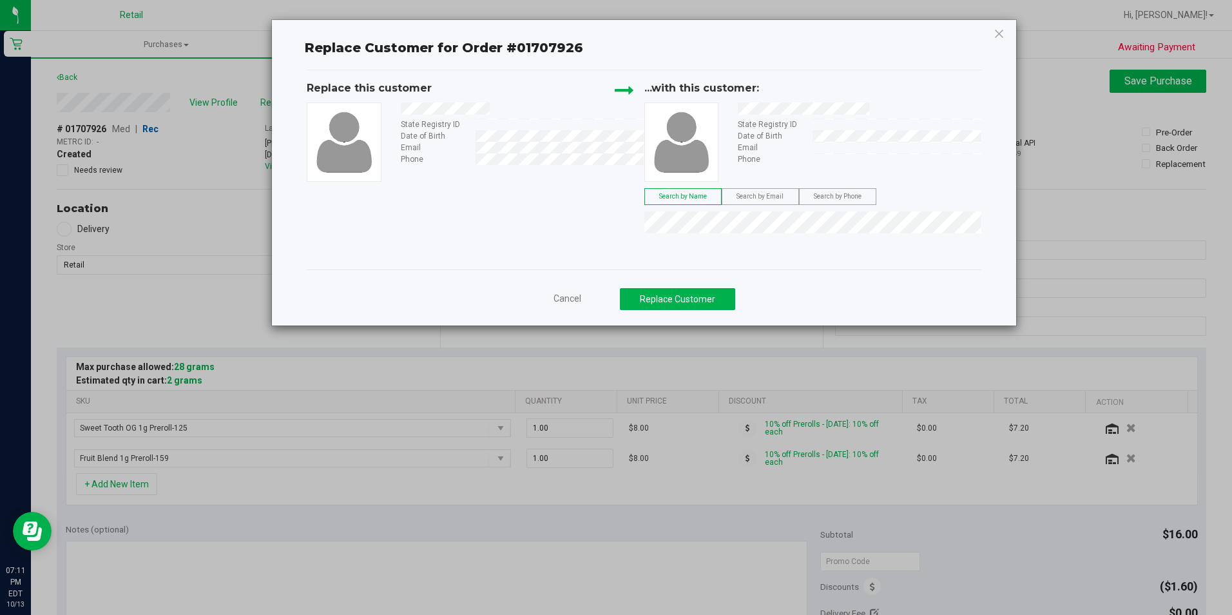
click at [699, 282] on div "Cancel Replace Customer" at bounding box center [644, 294] width 674 height 51
click at [701, 302] on button "Replace Customer" at bounding box center [677, 299] width 115 height 22
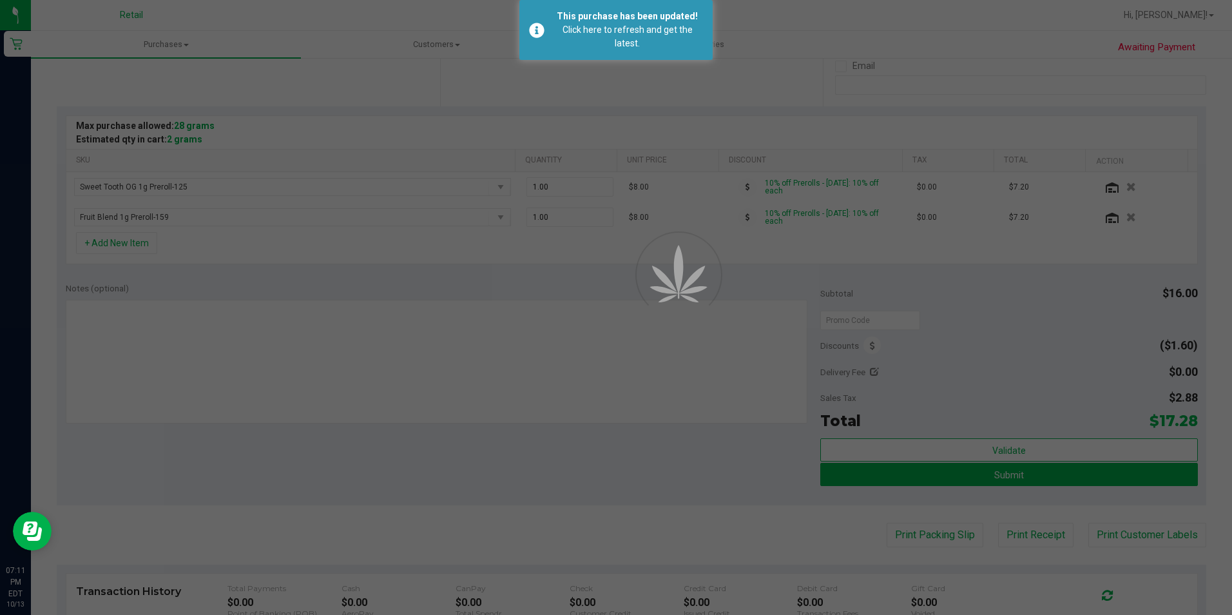
scroll to position [322, 0]
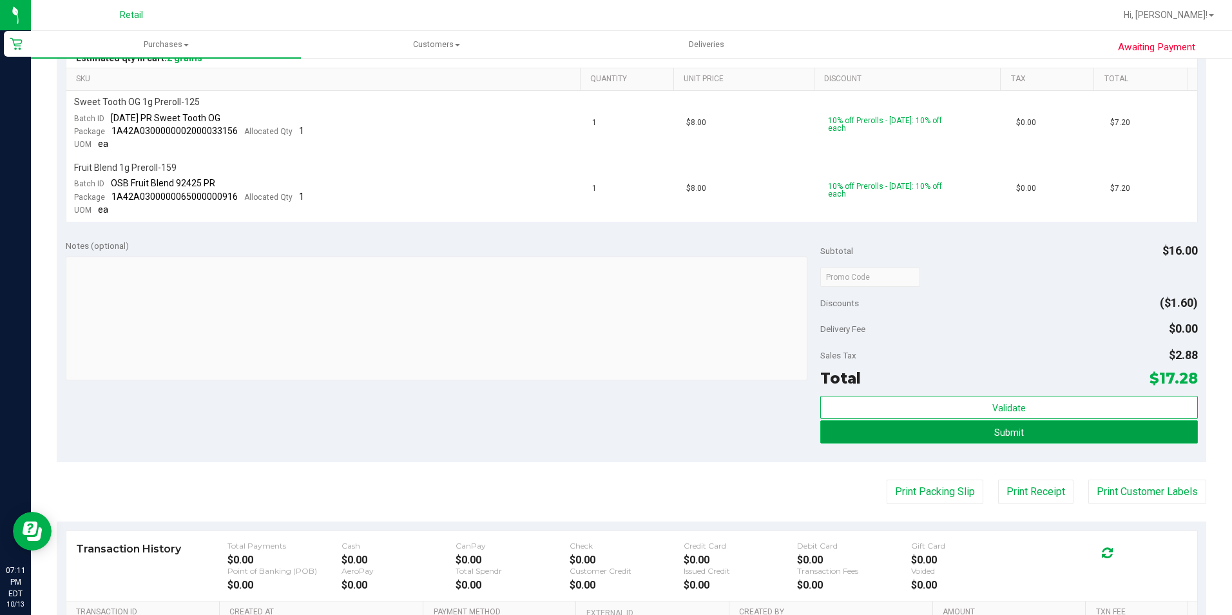
click at [1106, 433] on button "Submit" at bounding box center [1009, 431] width 378 height 23
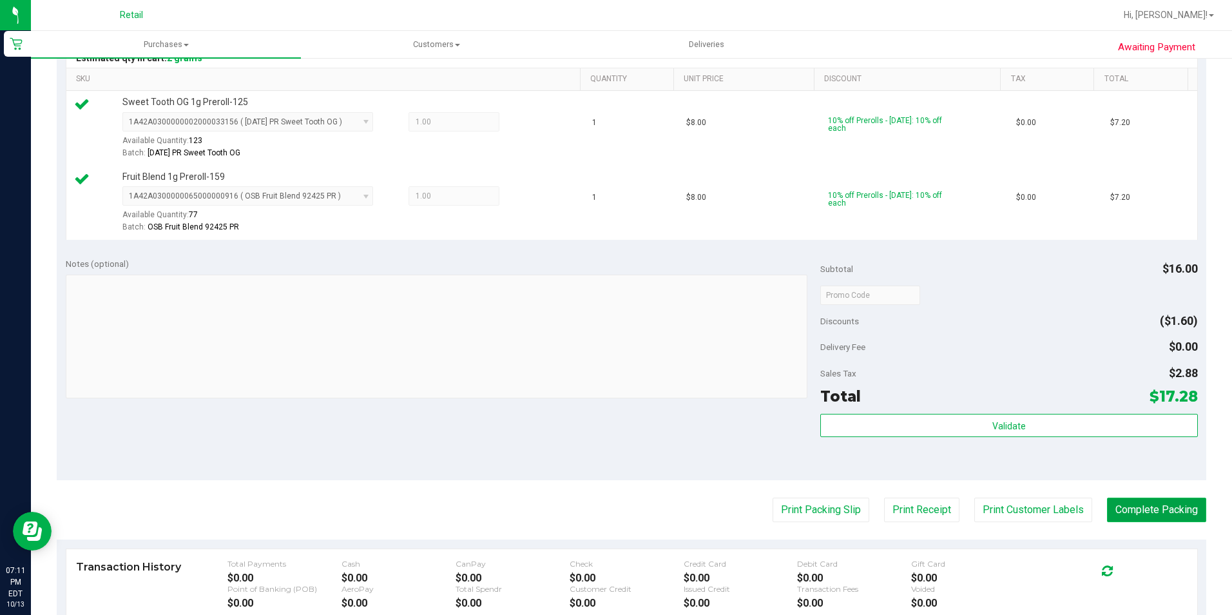
click at [1171, 506] on button "Complete Packing" at bounding box center [1156, 509] width 99 height 24
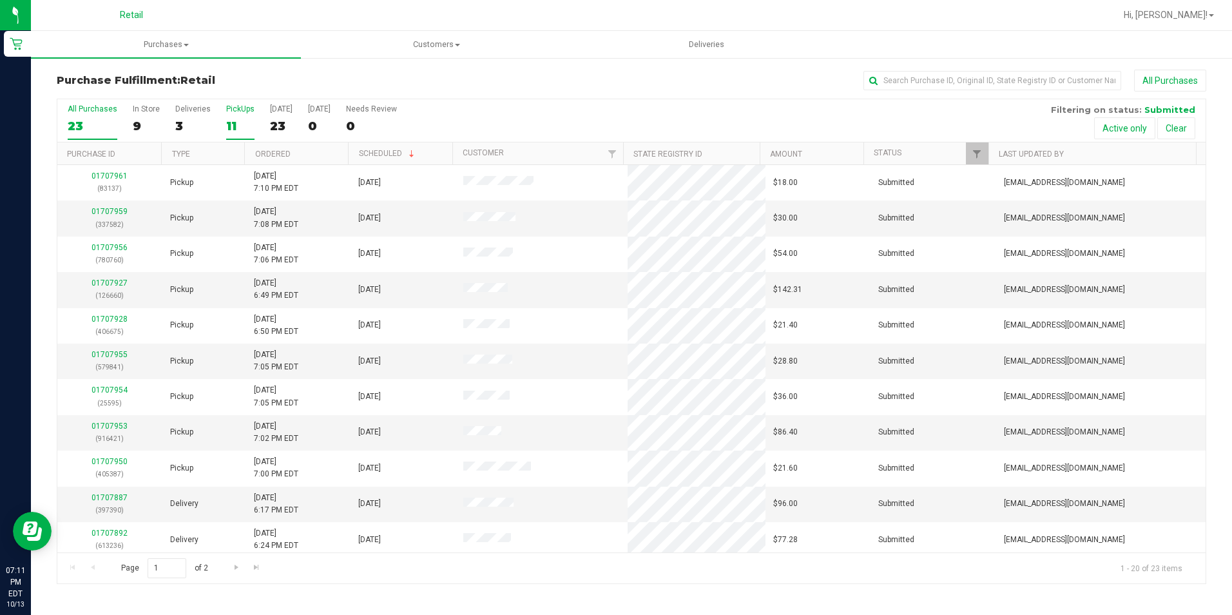
click at [226, 117] on label "PickUps 11" at bounding box center [240, 121] width 28 height 35
click at [0, 0] on input "PickUps 11" at bounding box center [0, 0] width 0 height 0
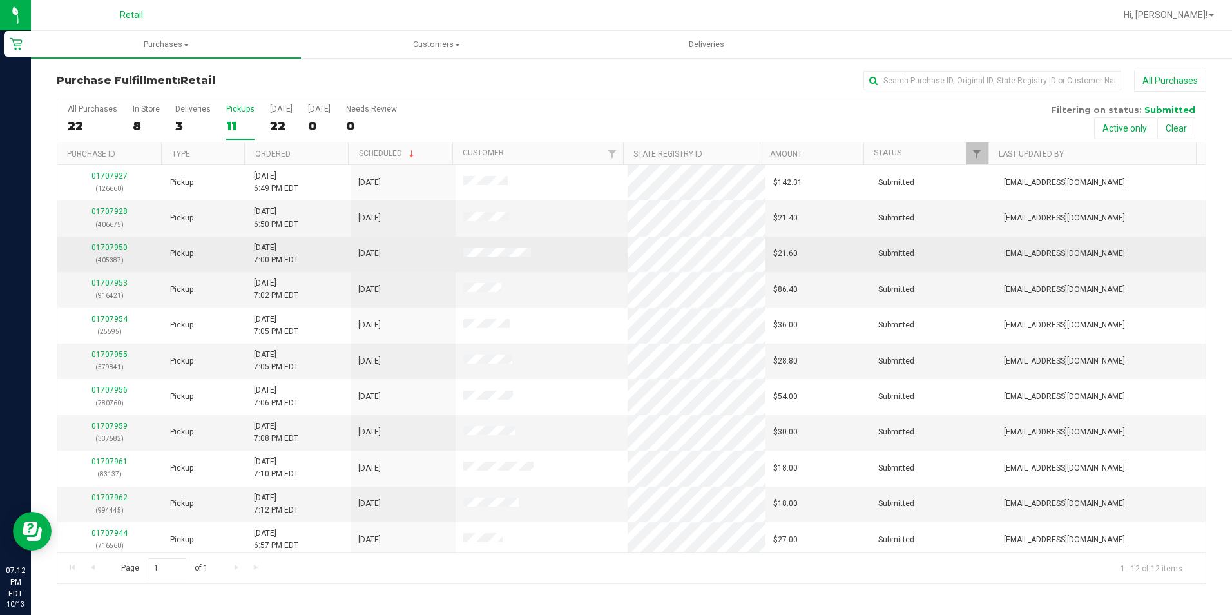
click at [113, 254] on p "(405387)" at bounding box center [110, 260] width 90 height 12
click at [113, 247] on link "01707950" at bounding box center [109, 247] width 36 height 9
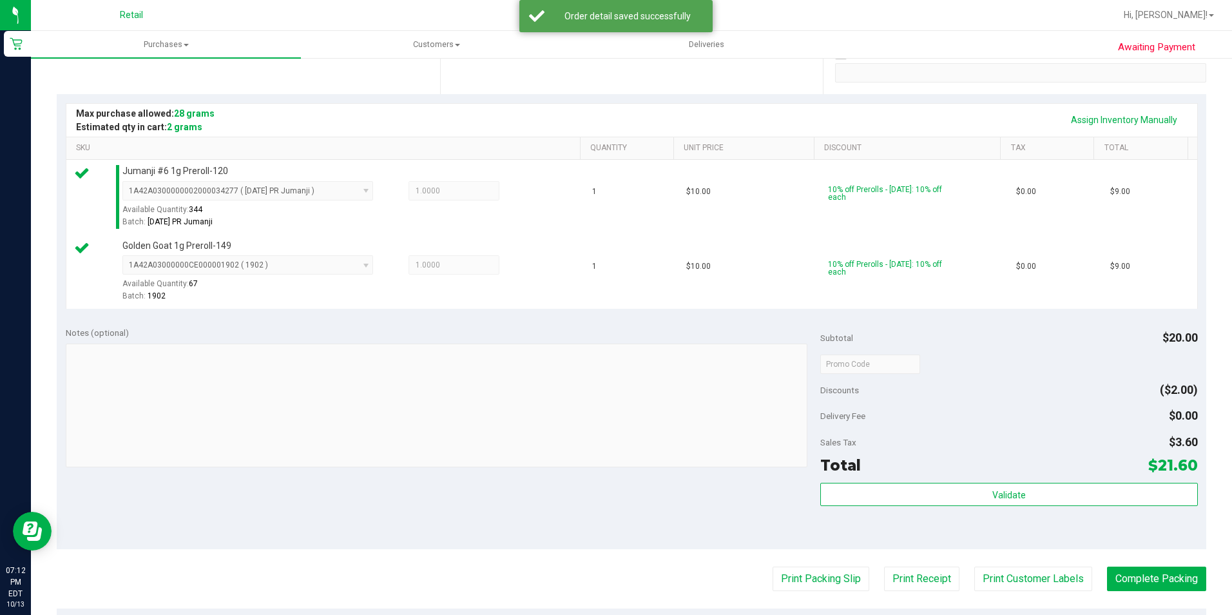
scroll to position [258, 0]
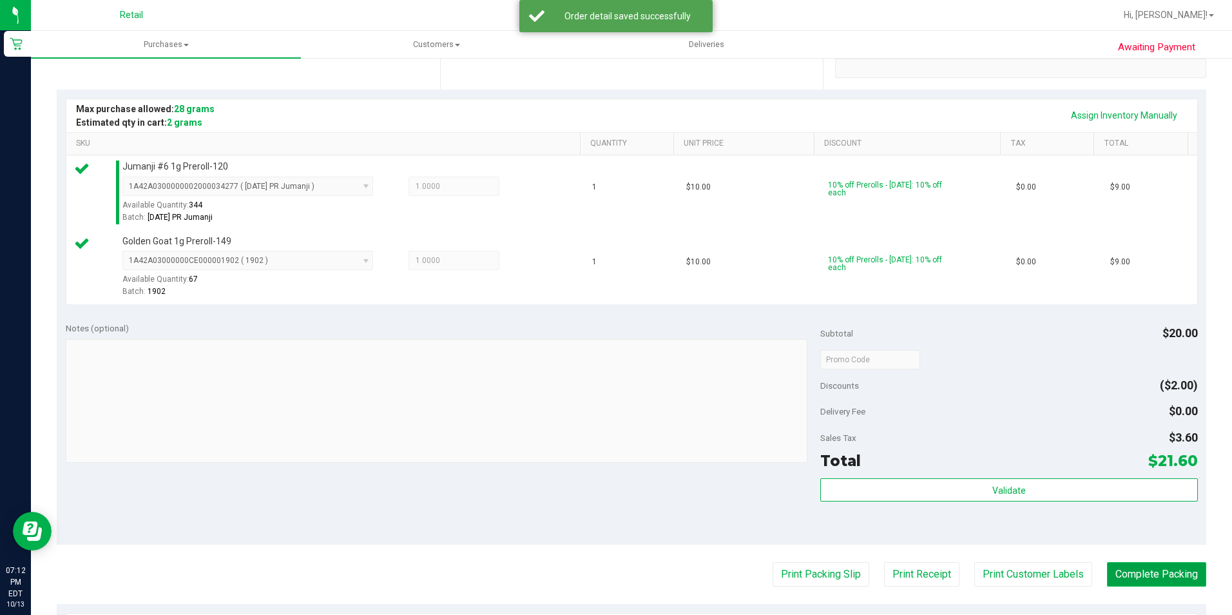
click at [1144, 584] on button "Complete Packing" at bounding box center [1156, 574] width 99 height 24
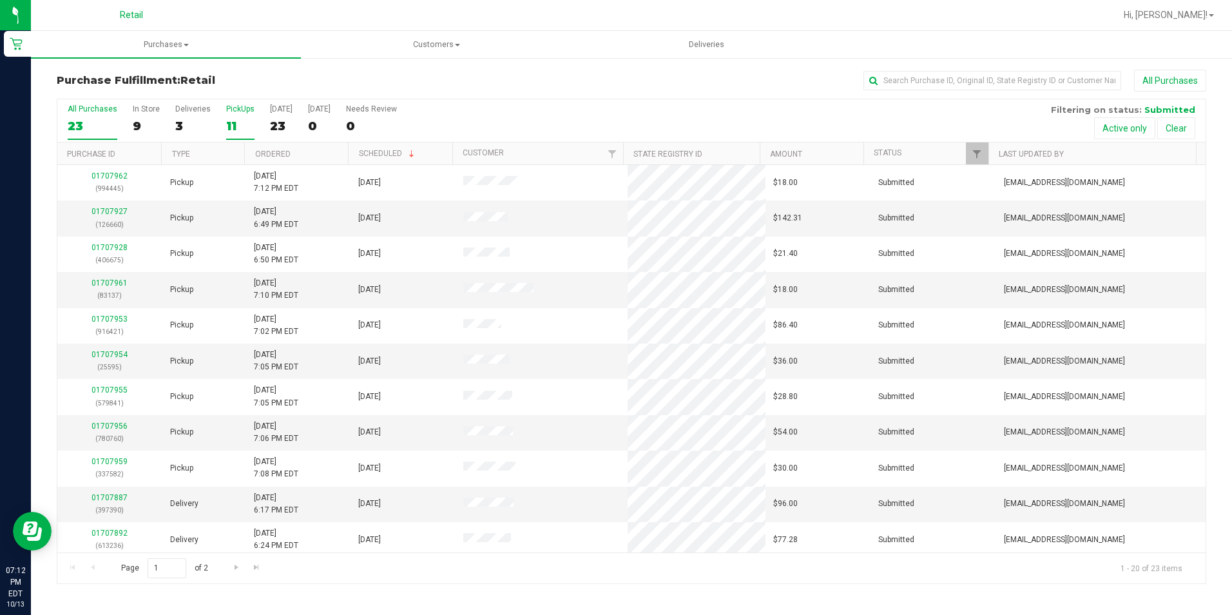
click at [236, 126] on div "11" at bounding box center [240, 126] width 28 height 15
click at [0, 0] on input "PickUps 11" at bounding box center [0, 0] width 0 height 0
click at [943, 86] on input "text" at bounding box center [992, 80] width 258 height 19
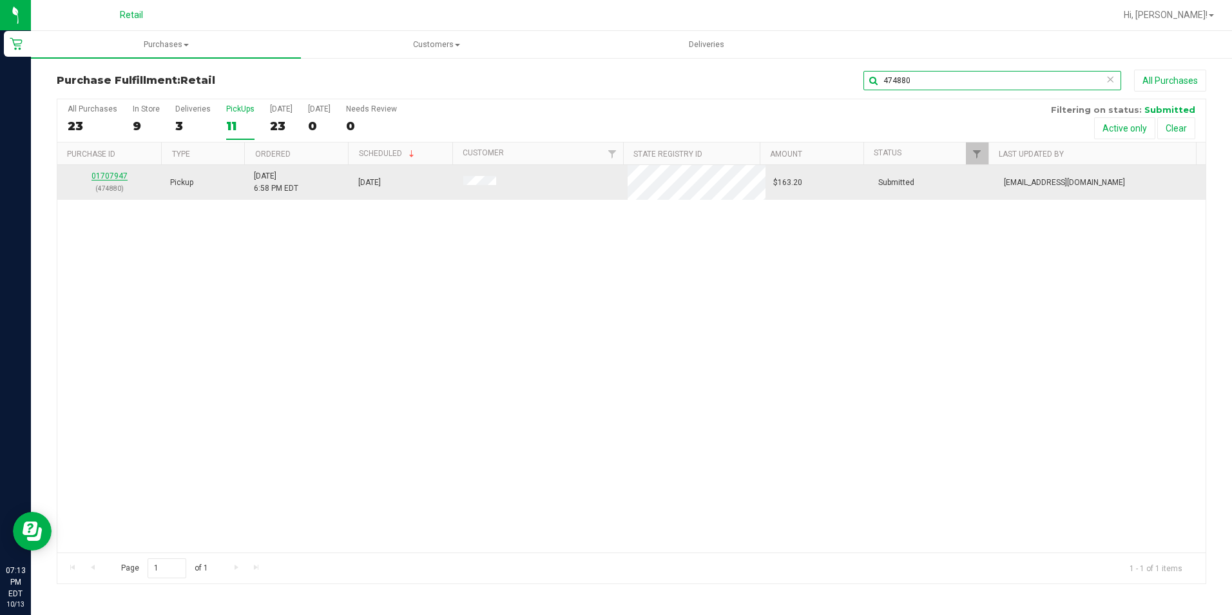
type input "474880"
click at [104, 178] on link "01707947" at bounding box center [109, 175] width 36 height 9
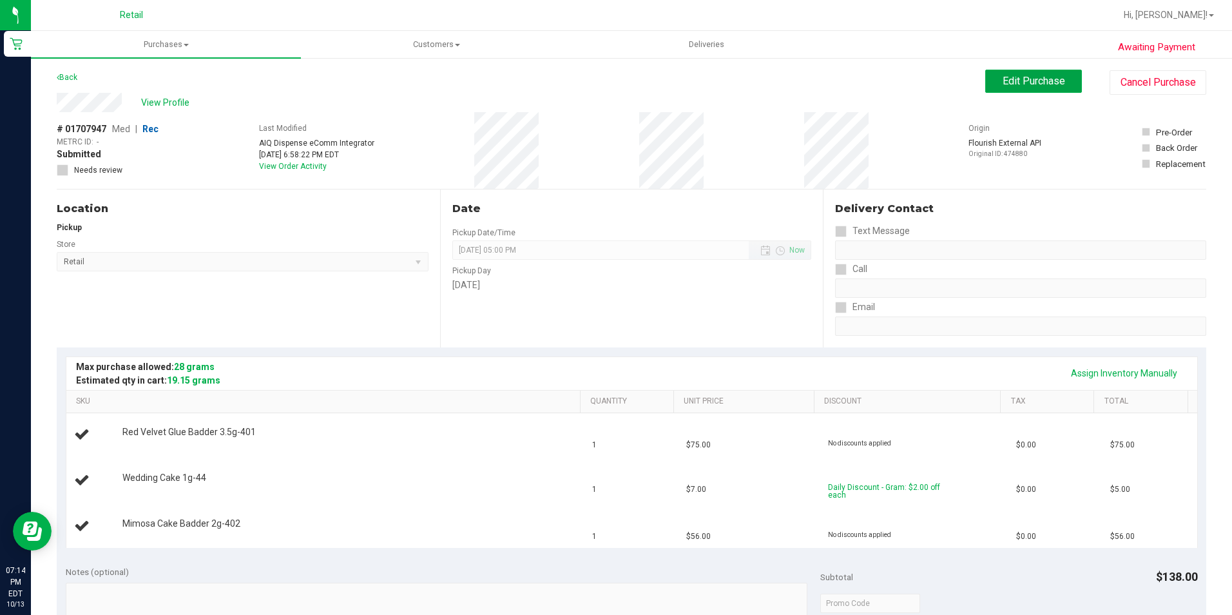
drag, startPoint x: 1045, startPoint y: 75, endPoint x: 628, endPoint y: 77, distance: 416.9
click at [1045, 75] on span "Edit Purchase" at bounding box center [1034, 81] width 62 height 12
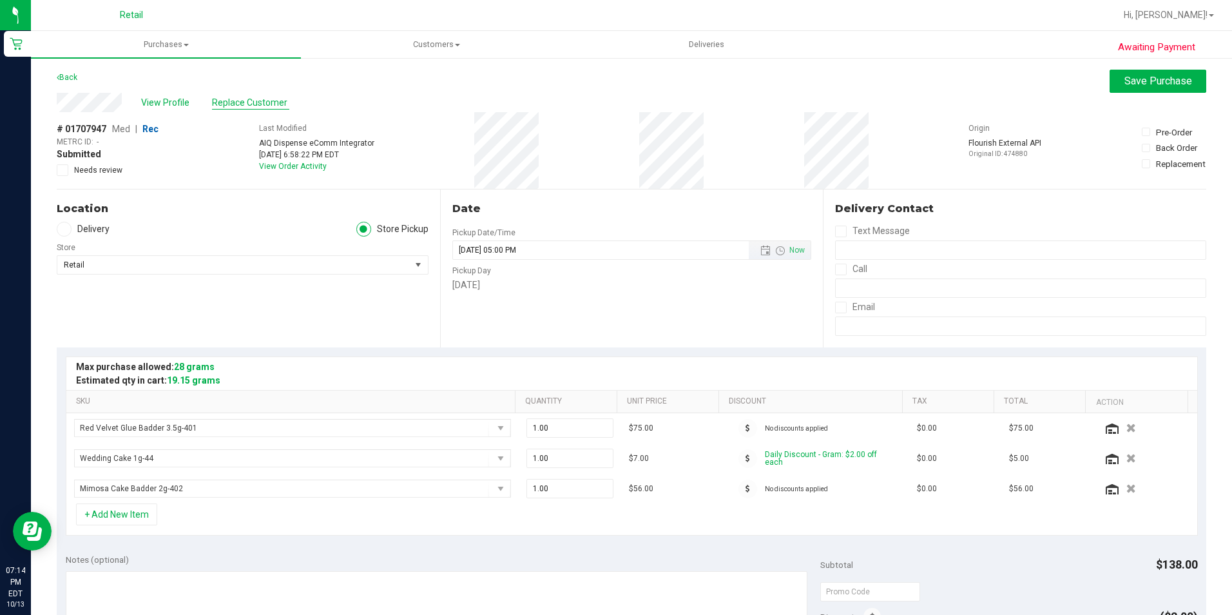
click at [256, 102] on span "Replace Customer" at bounding box center [250, 103] width 77 height 14
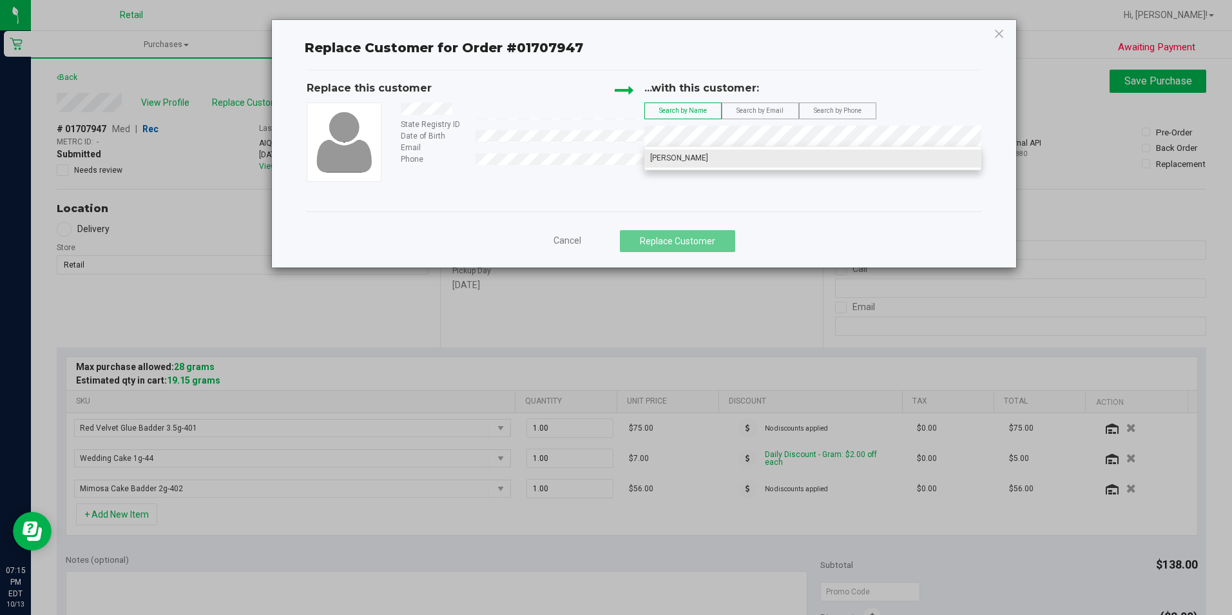
click at [707, 156] on li "[PERSON_NAME]" at bounding box center [813, 158] width 336 height 18
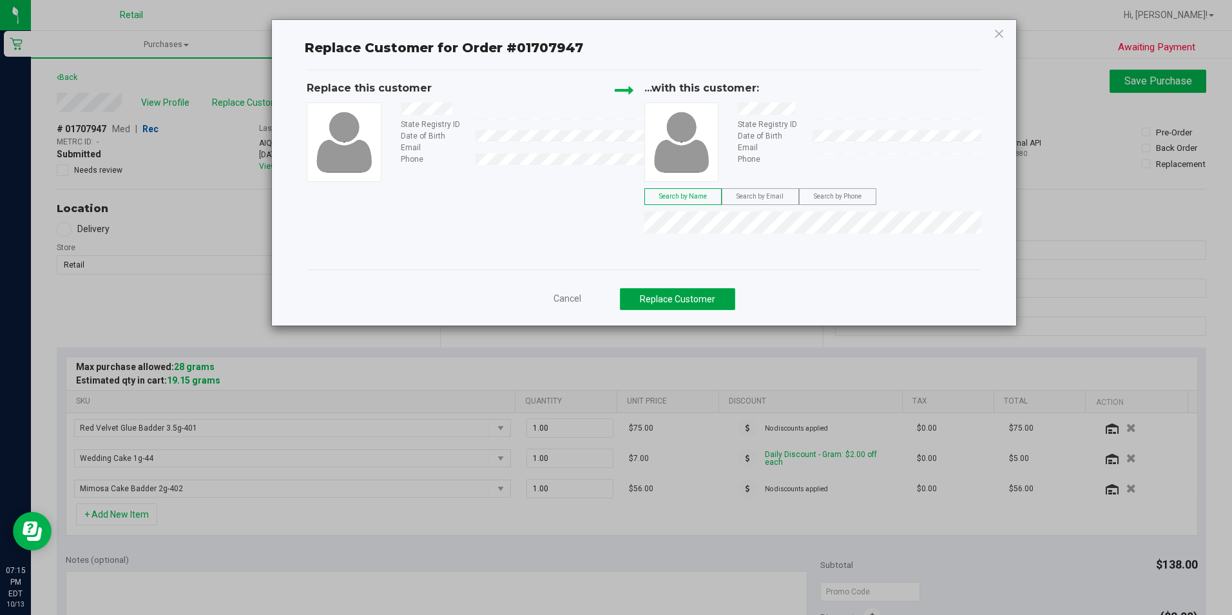
click at [712, 305] on button "Replace Customer" at bounding box center [677, 299] width 115 height 22
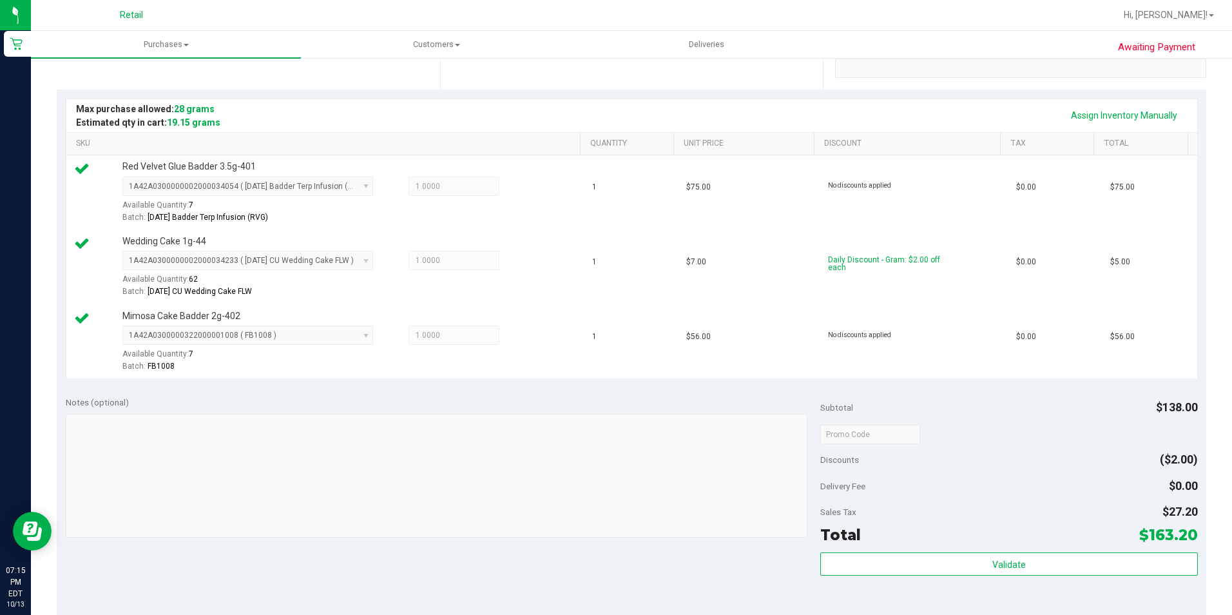
scroll to position [387, 0]
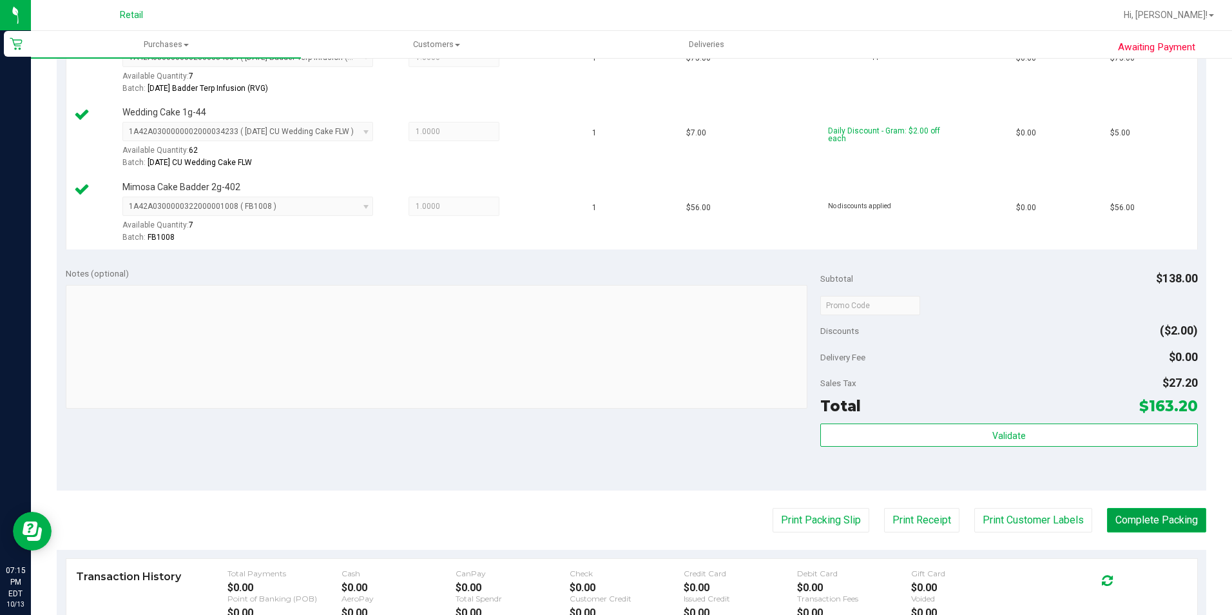
click at [1160, 510] on button "Complete Packing" at bounding box center [1156, 520] width 99 height 24
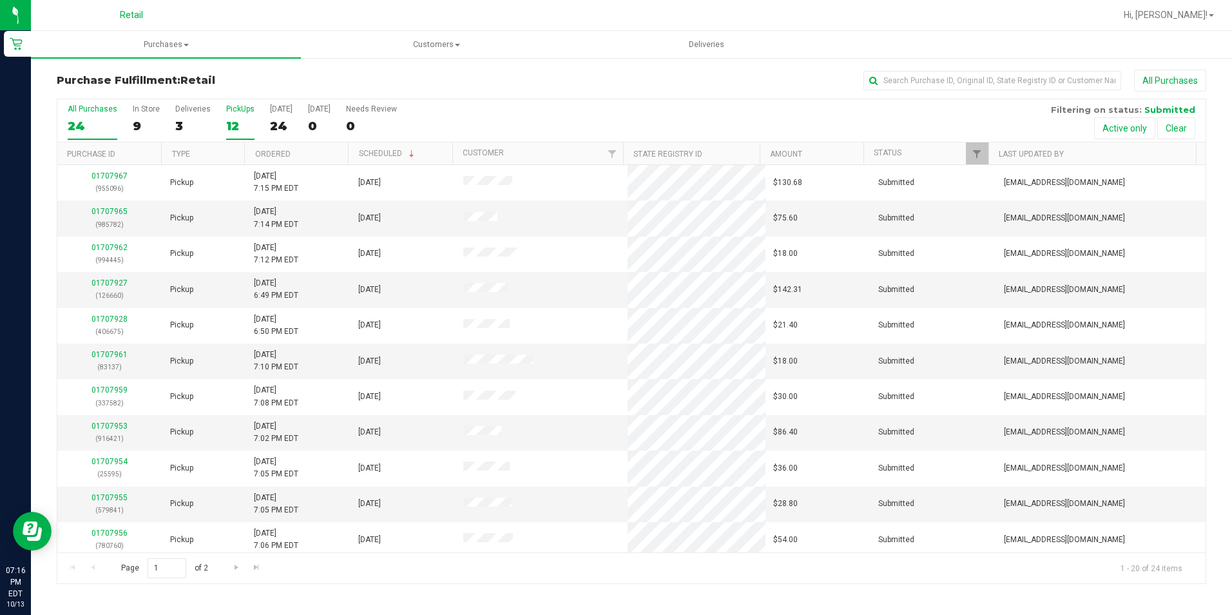
click at [233, 121] on div "12" at bounding box center [240, 126] width 28 height 15
click at [0, 0] on input "PickUps 12" at bounding box center [0, 0] width 0 height 0
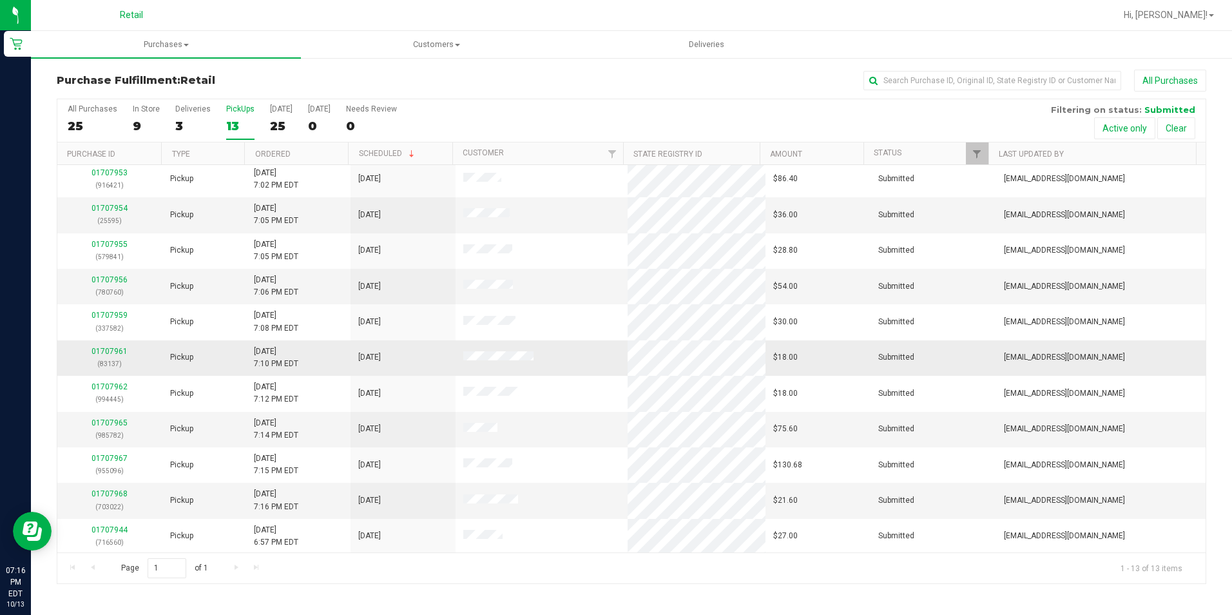
scroll to position [76, 0]
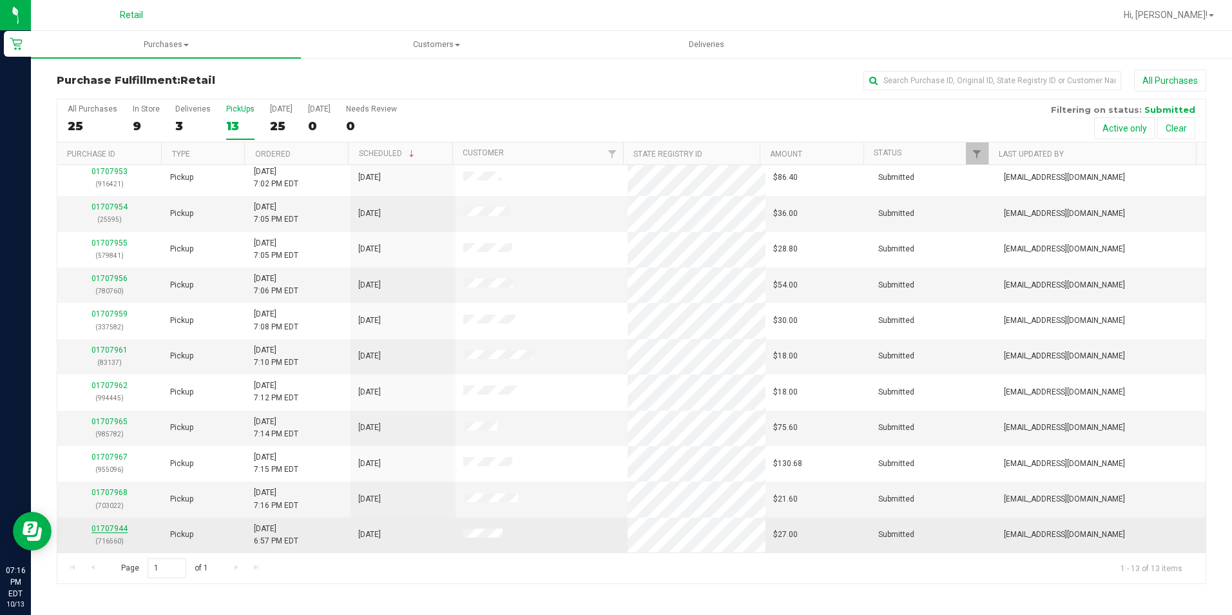
click at [111, 526] on link "01707944" at bounding box center [109, 528] width 36 height 9
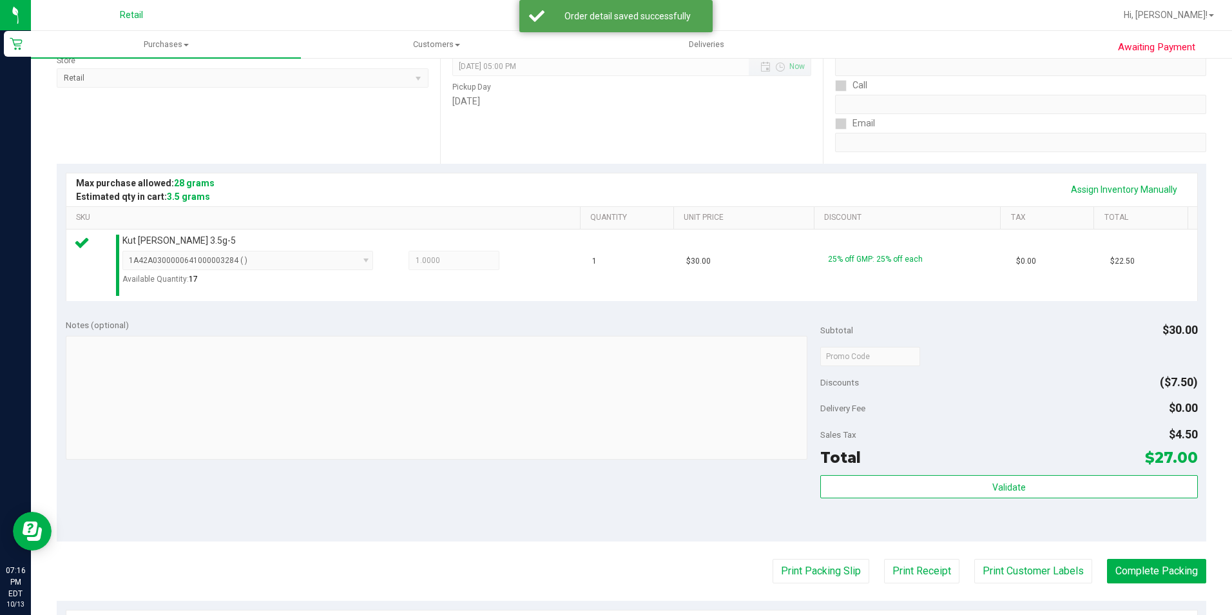
scroll to position [258, 0]
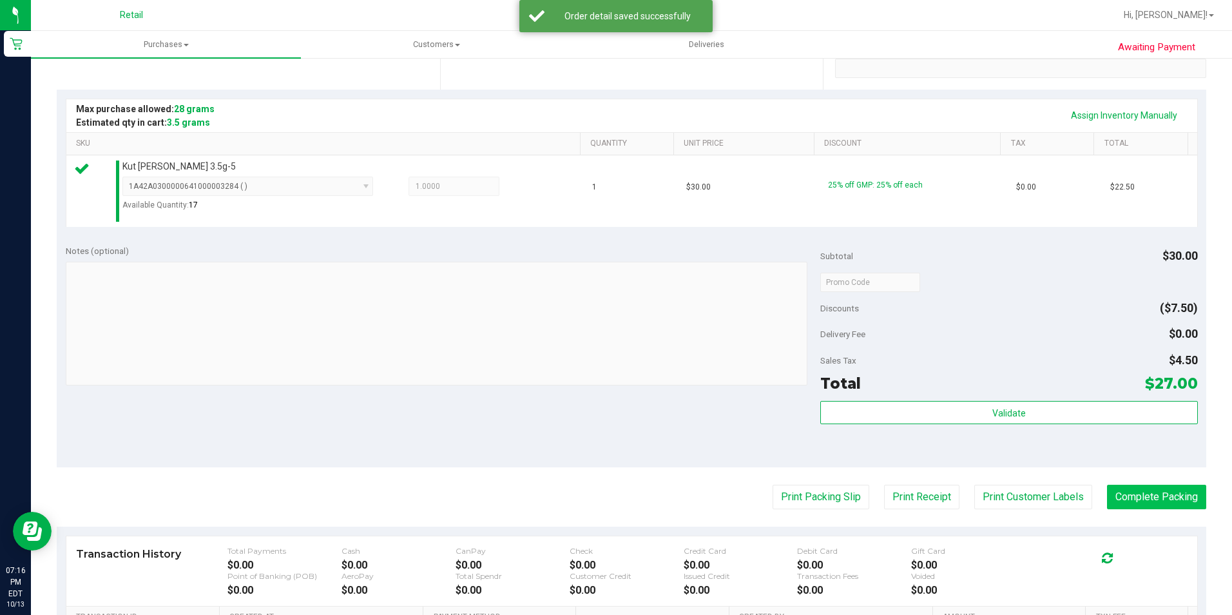
drag, startPoint x: 1134, startPoint y: 519, endPoint x: 1140, endPoint y: 495, distance: 24.5
click at [1134, 517] on purchase-details "Back Edit Purchase Cancel Purchase View Profile # 01707944 Med | Rec METRC ID: …" at bounding box center [631, 289] width 1149 height 955
click at [1140, 495] on button "Complete Packing" at bounding box center [1156, 497] width 99 height 24
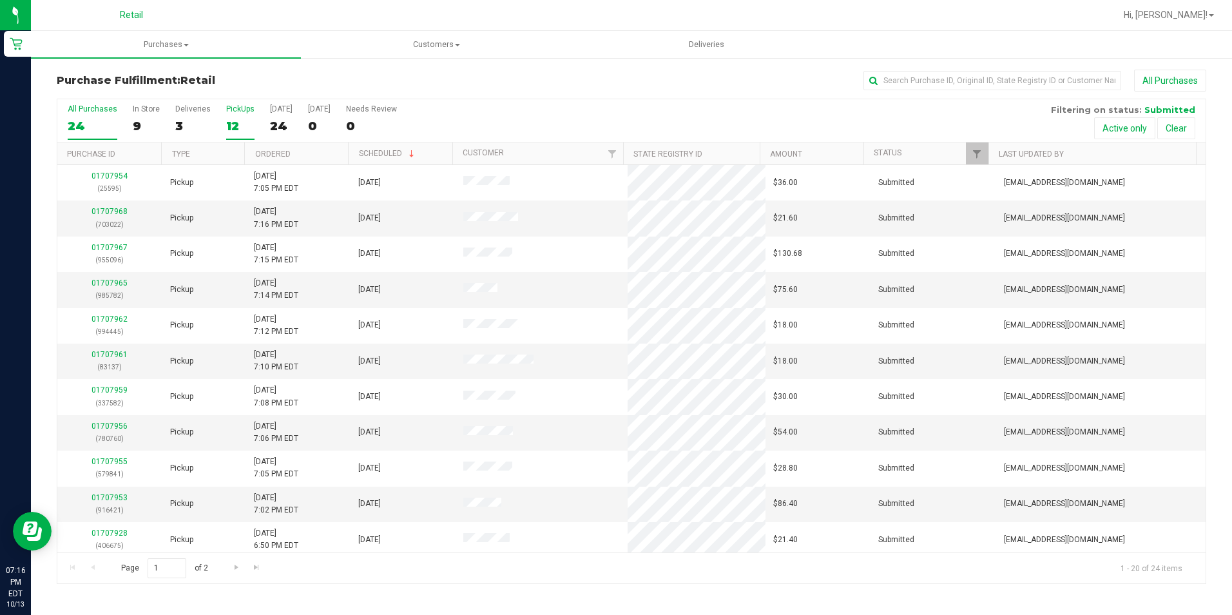
click at [226, 129] on div "12" at bounding box center [240, 126] width 28 height 15
click at [0, 0] on input "PickUps 12" at bounding box center [0, 0] width 0 height 0
click at [117, 283] on link "01707954" at bounding box center [109, 282] width 36 height 9
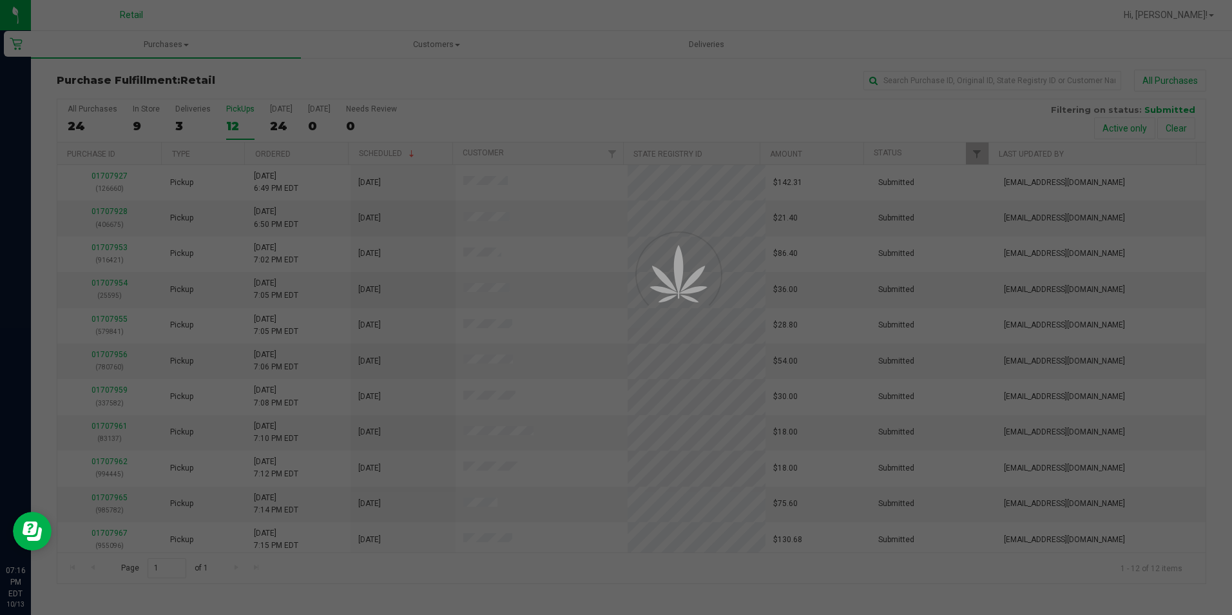
click at [172, 44] on div at bounding box center [616, 307] width 1232 height 615
